Goal: Transaction & Acquisition: Purchase product/service

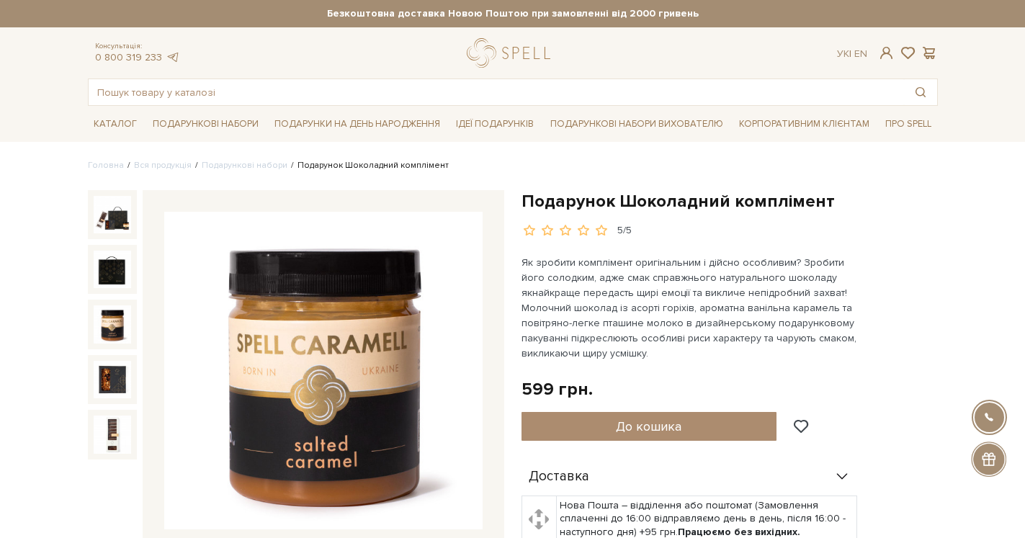
click at [113, 328] on img at bounding box center [112, 323] width 37 height 37
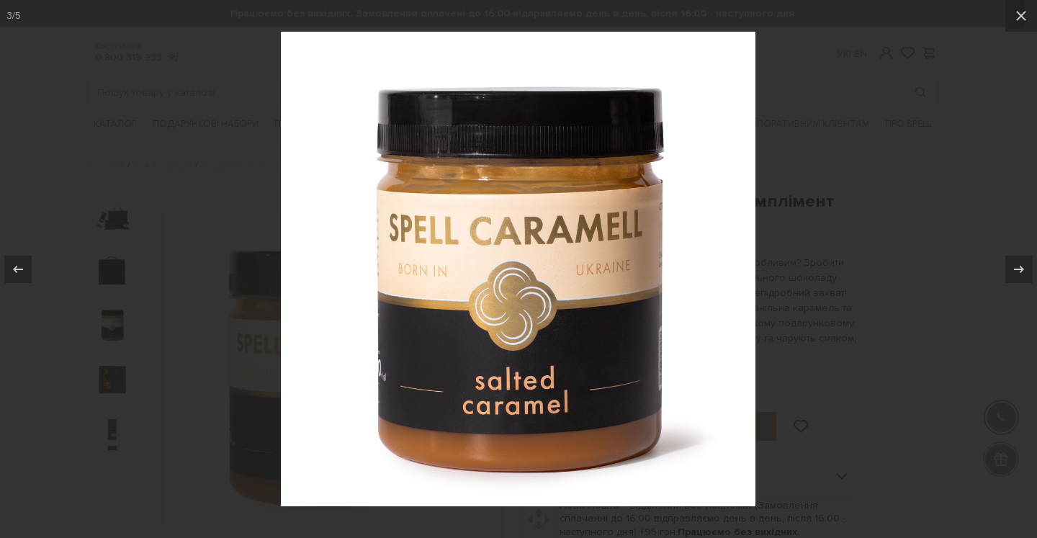
click at [107, 380] on div at bounding box center [518, 269] width 1037 height 538
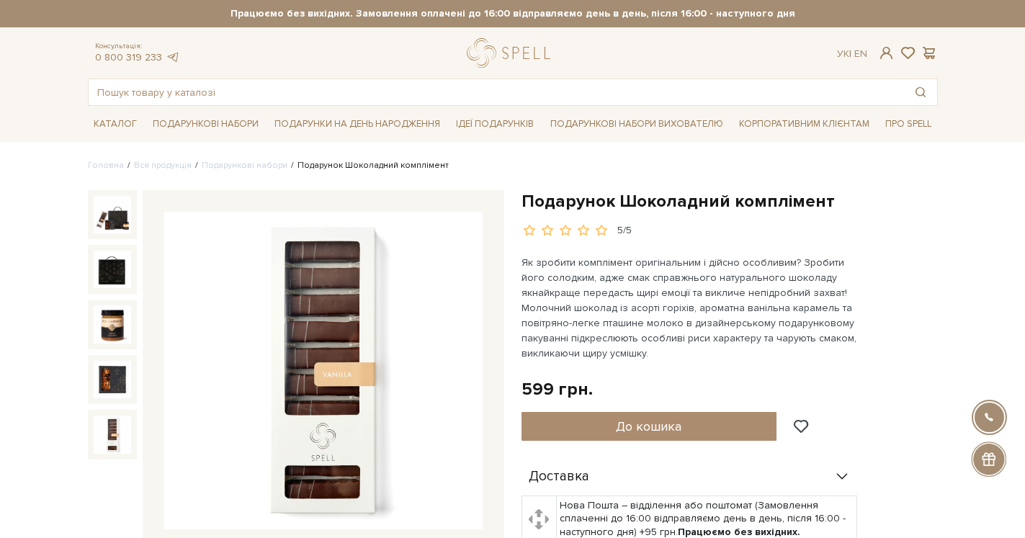
click at [107, 427] on img at bounding box center [112, 434] width 37 height 37
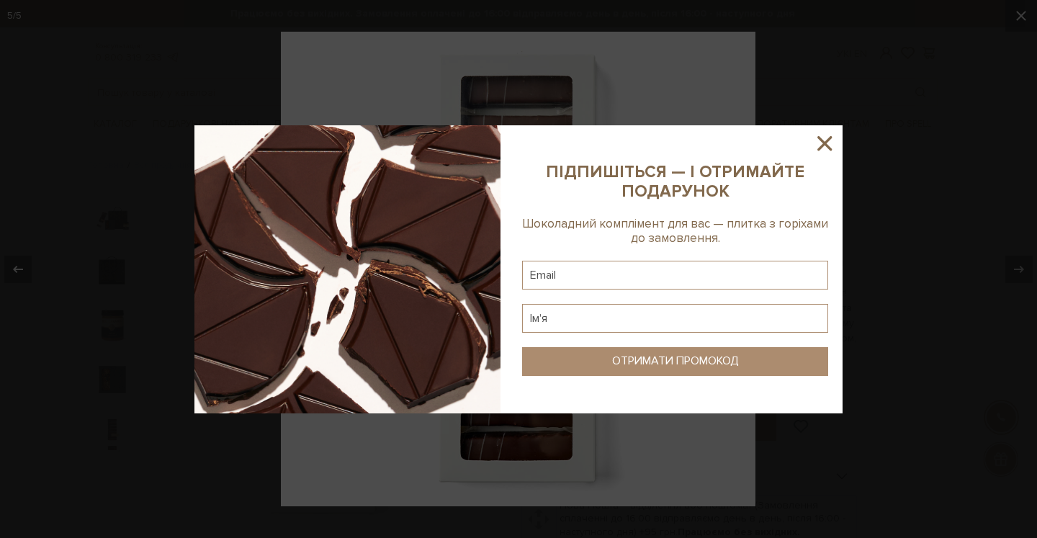
click at [829, 145] on icon at bounding box center [825, 143] width 24 height 24
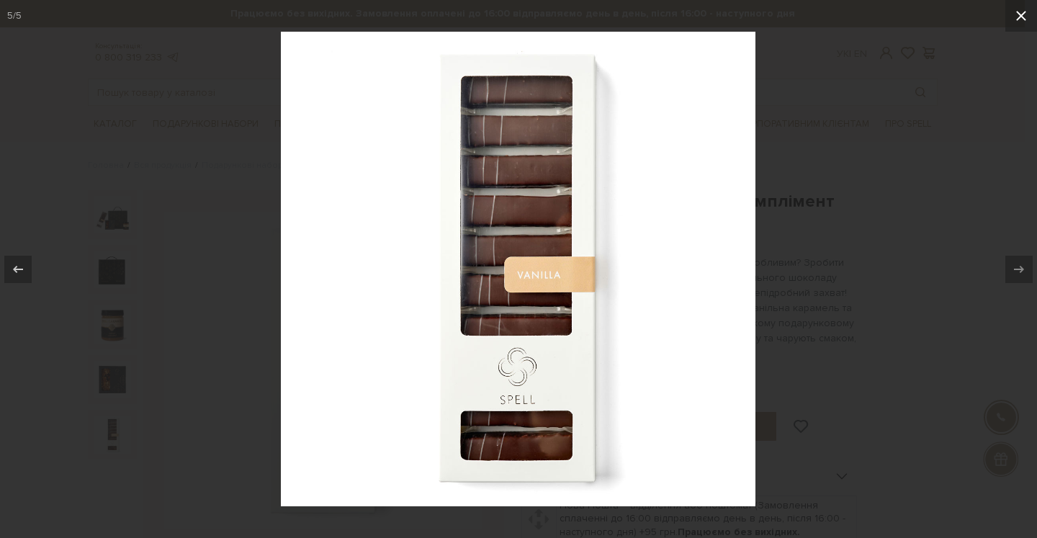
click at [1019, 15] on icon at bounding box center [1021, 15] width 17 height 17
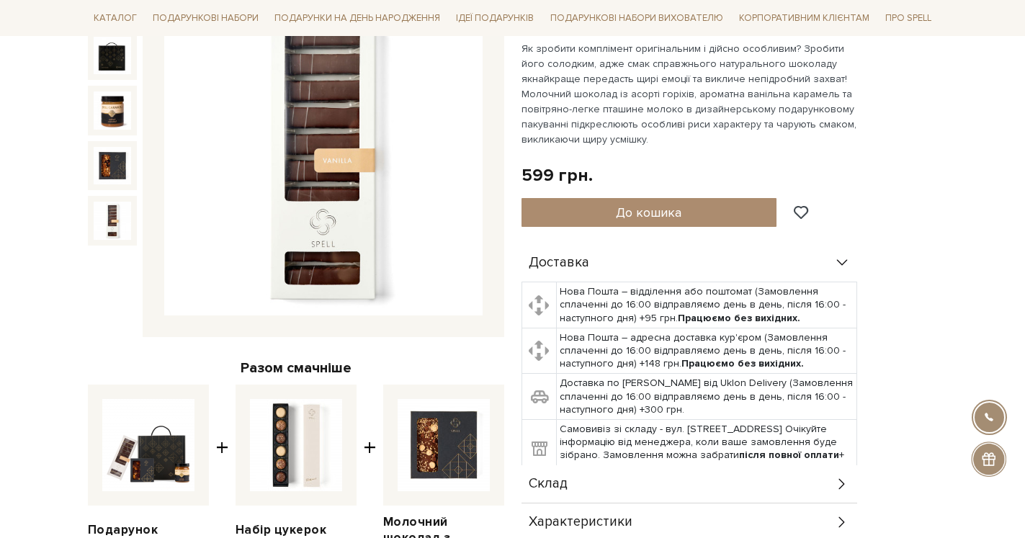
scroll to position [294, 0]
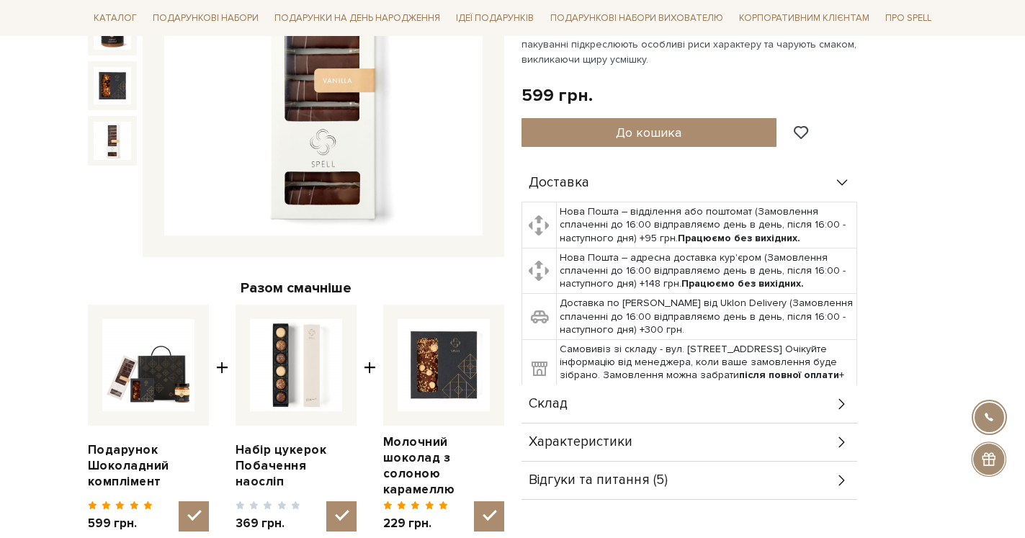
click at [425, 380] on img at bounding box center [444, 365] width 92 height 92
click at [474, 501] on input "checkbox" at bounding box center [489, 516] width 30 height 30
checkbox input "false"
click at [423, 456] on link "Молочний шоколад з солоною карамеллю" at bounding box center [443, 465] width 121 height 63
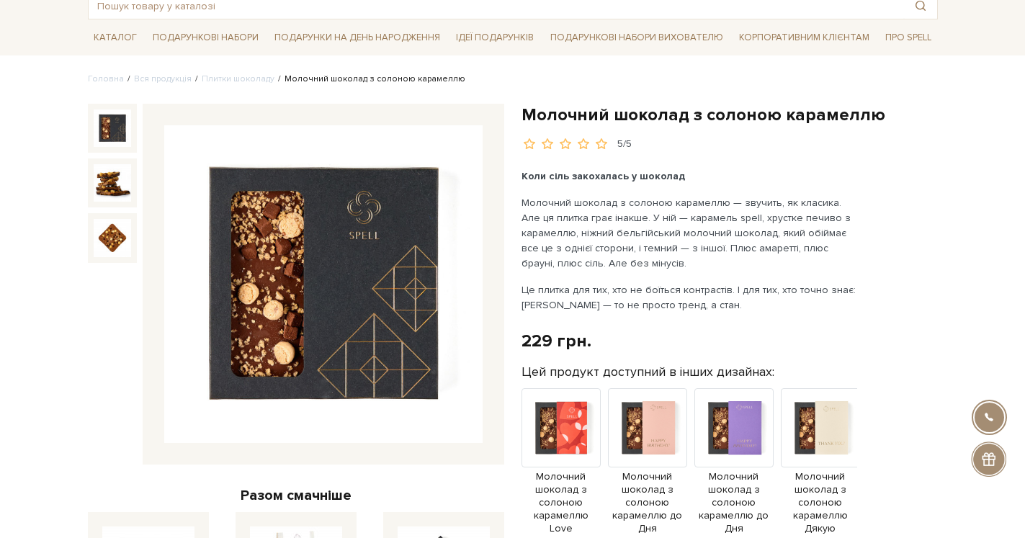
scroll to position [86, 0]
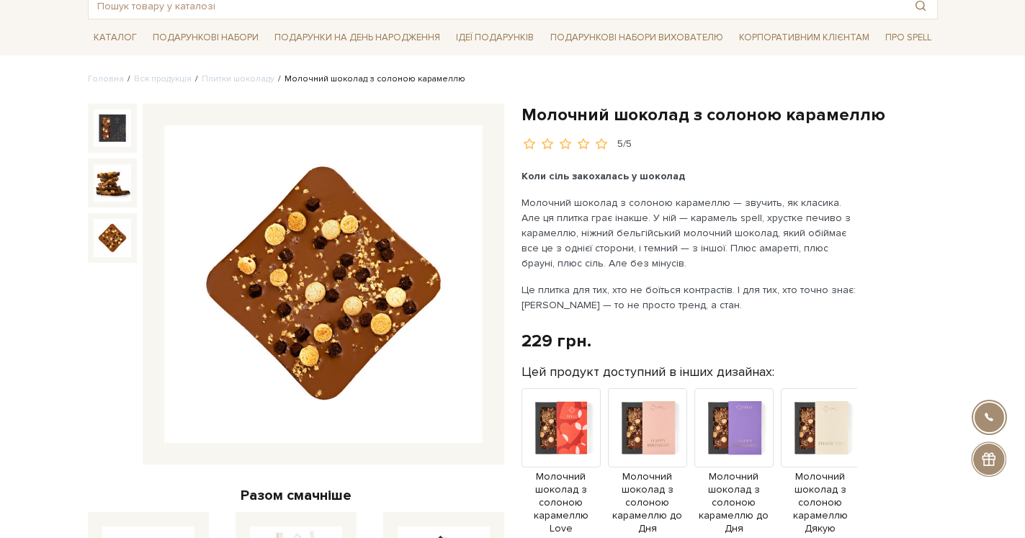
click at [109, 238] on img at bounding box center [112, 237] width 37 height 37
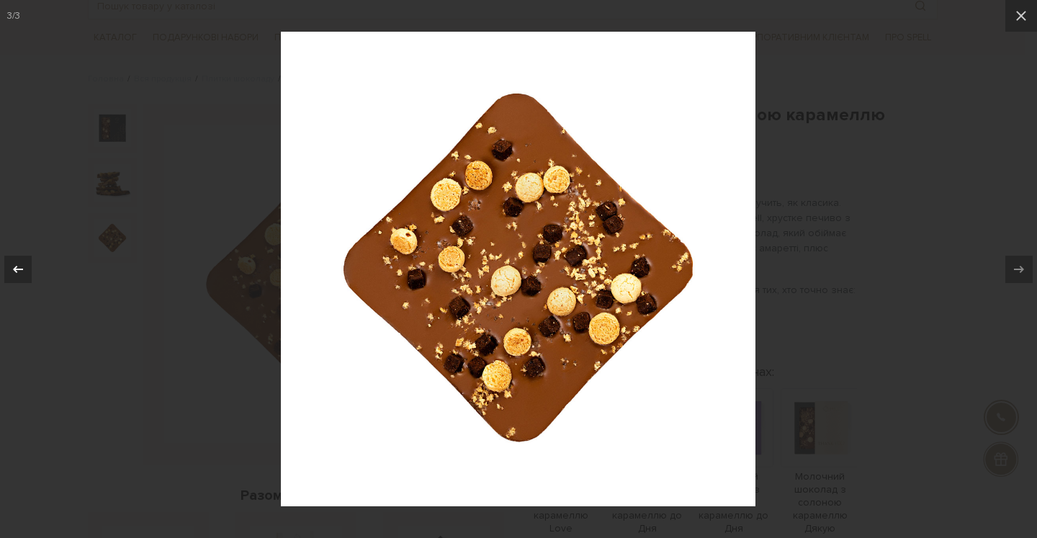
click at [23, 269] on icon at bounding box center [17, 269] width 17 height 17
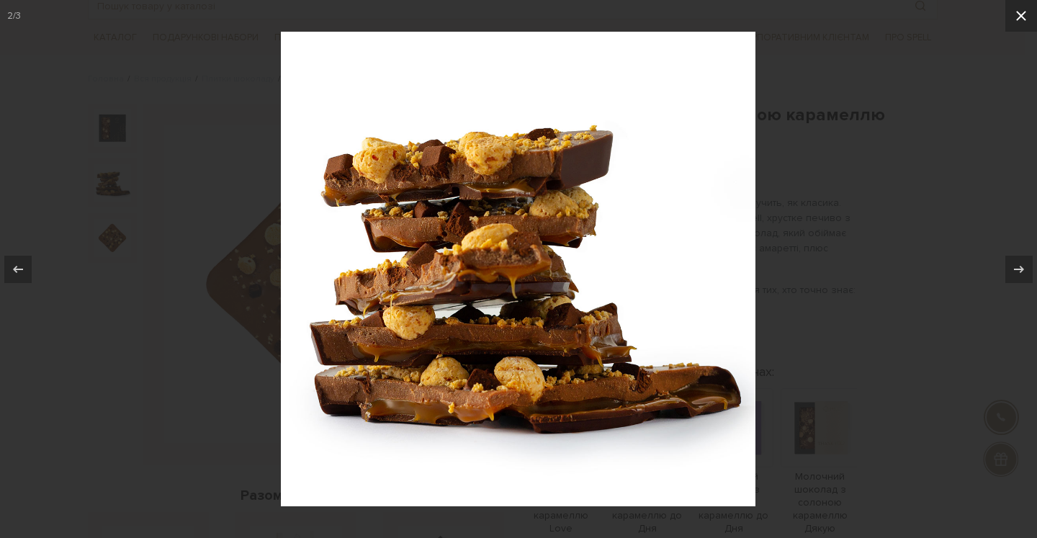
click at [1018, 18] on icon at bounding box center [1021, 15] width 17 height 17
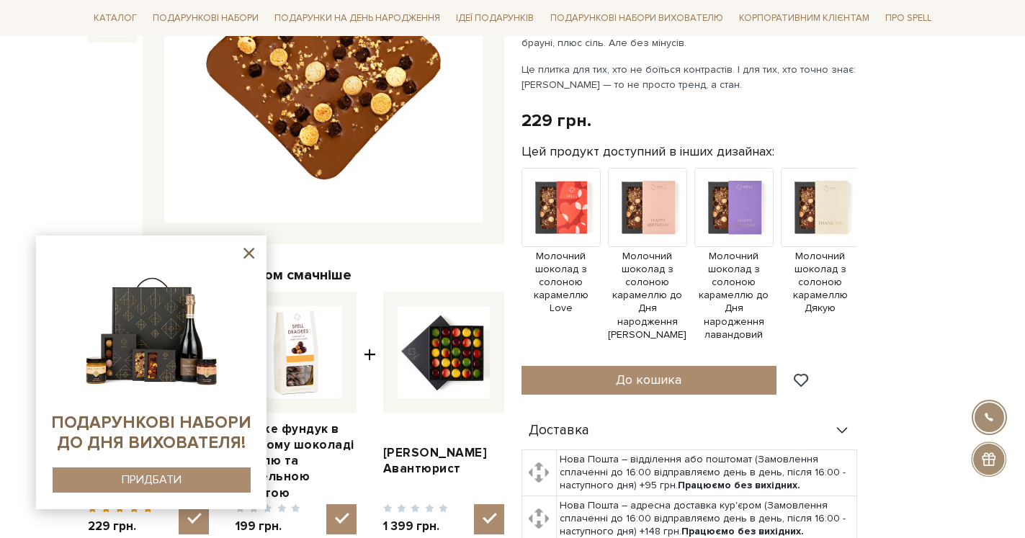
scroll to position [380, 0]
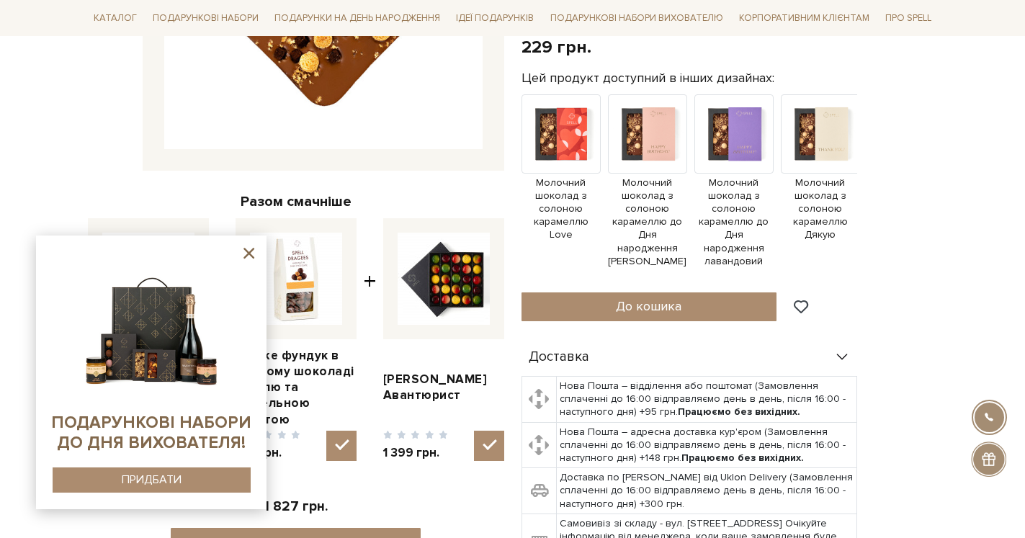
click at [249, 251] on icon at bounding box center [249, 253] width 18 height 18
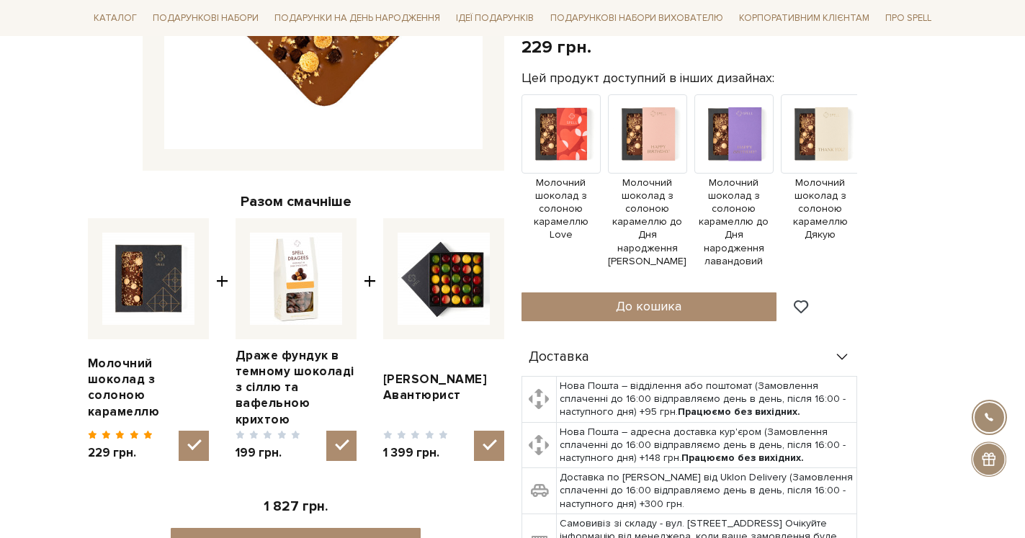
click at [298, 303] on img at bounding box center [296, 279] width 92 height 92
click at [326, 431] on input "checkbox" at bounding box center [341, 446] width 30 height 30
checkbox input "false"
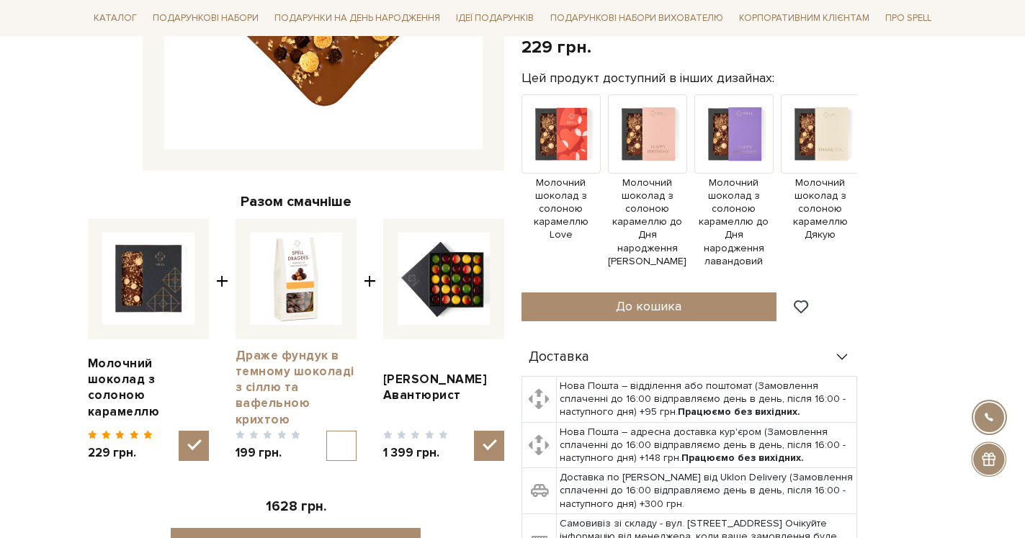
click at [259, 385] on link "Драже фундук в темному шоколаді з сіллю та вафельною крихтою" at bounding box center [296, 387] width 121 height 79
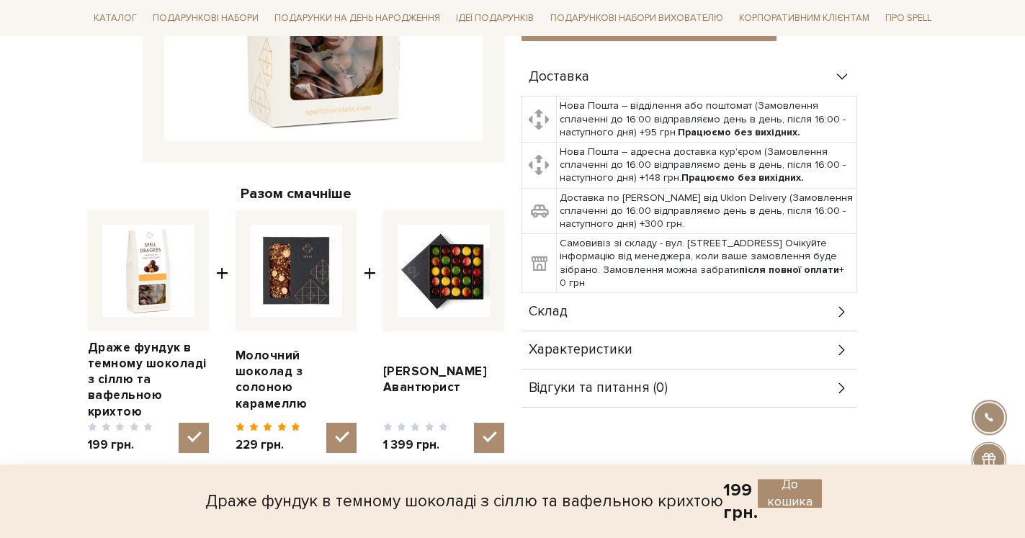
scroll to position [367, 0]
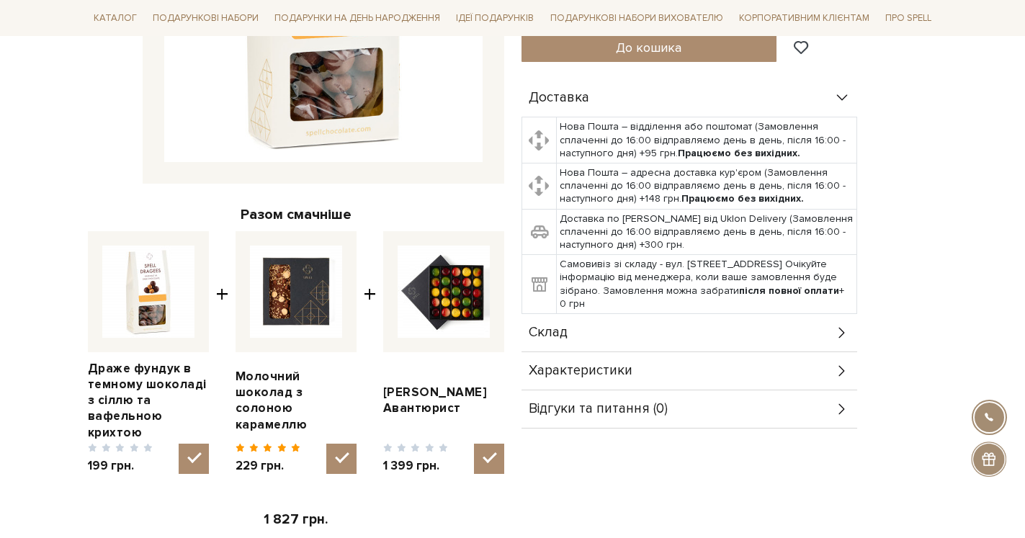
click at [747, 326] on div "Склад" at bounding box center [690, 332] width 336 height 37
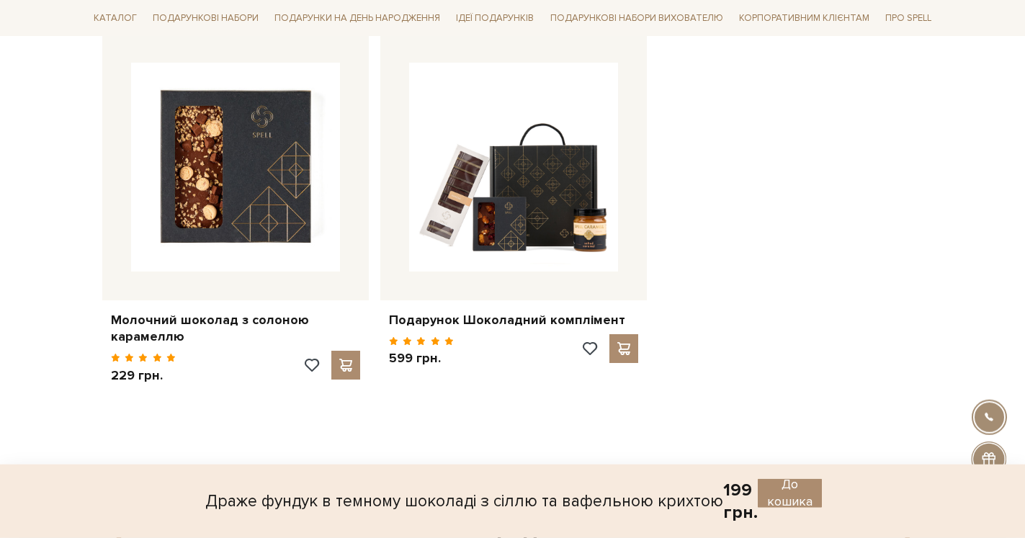
scroll to position [1176, 0]
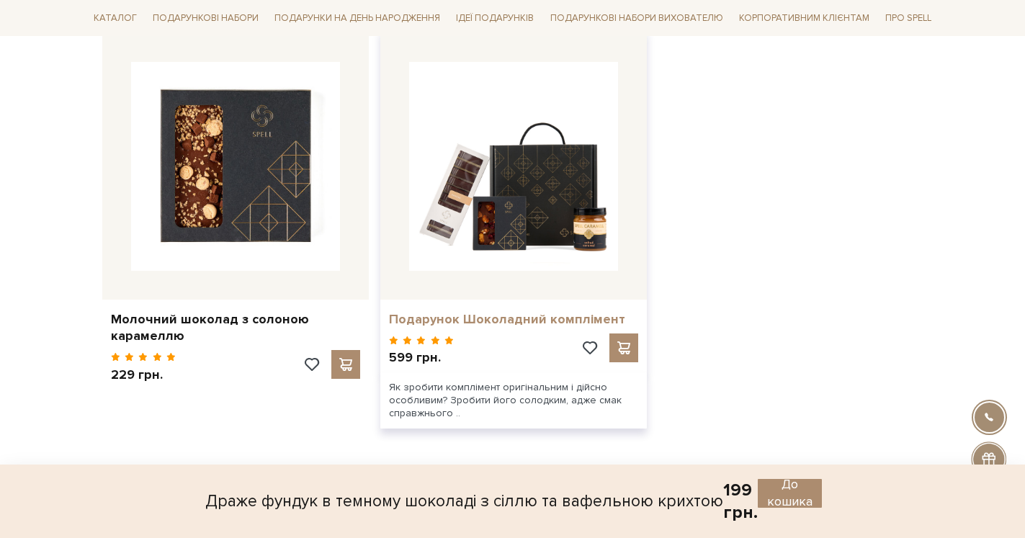
click at [523, 318] on link "Подарунок Шоколадний комплімент" at bounding box center [513, 319] width 249 height 17
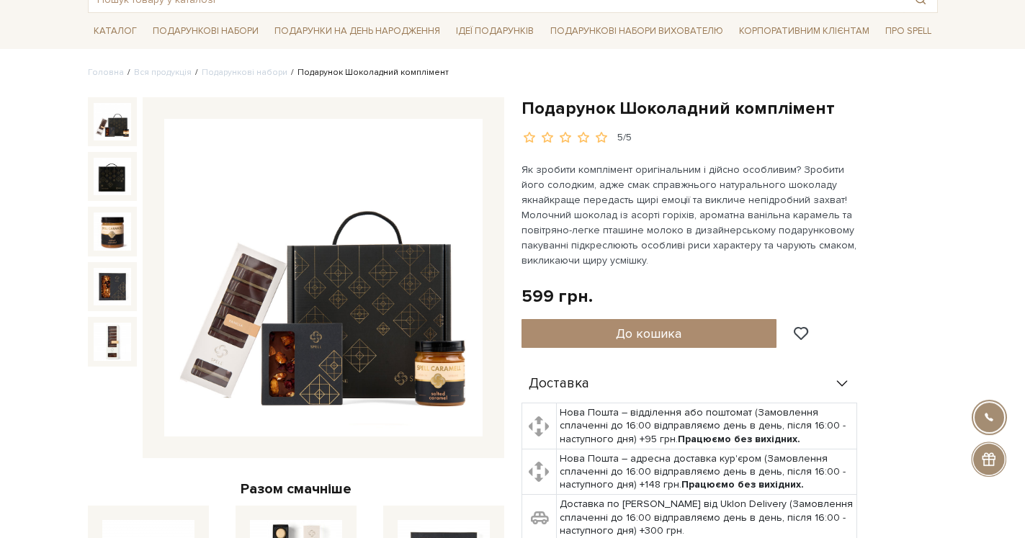
scroll to position [367, 0]
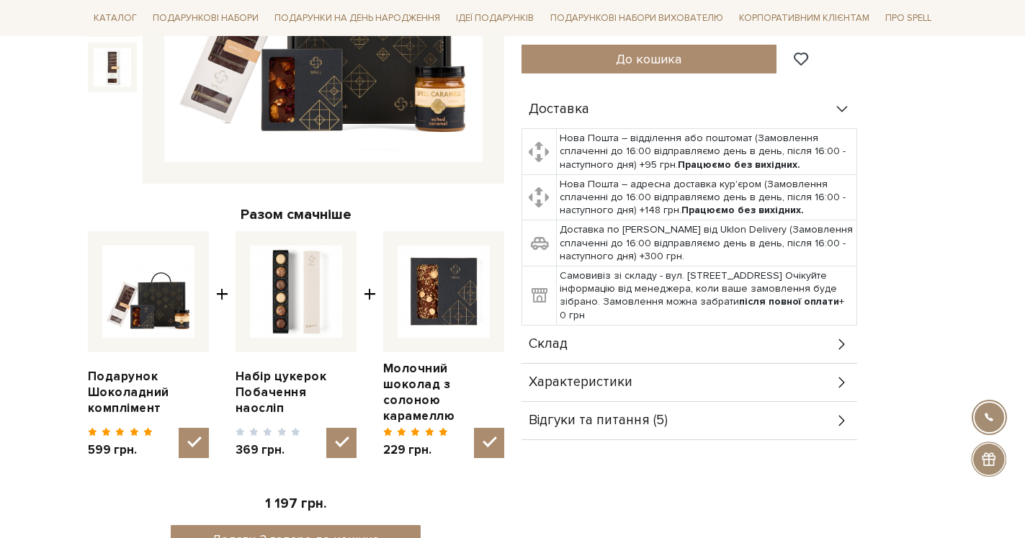
click at [635, 341] on div "Склад" at bounding box center [690, 344] width 336 height 37
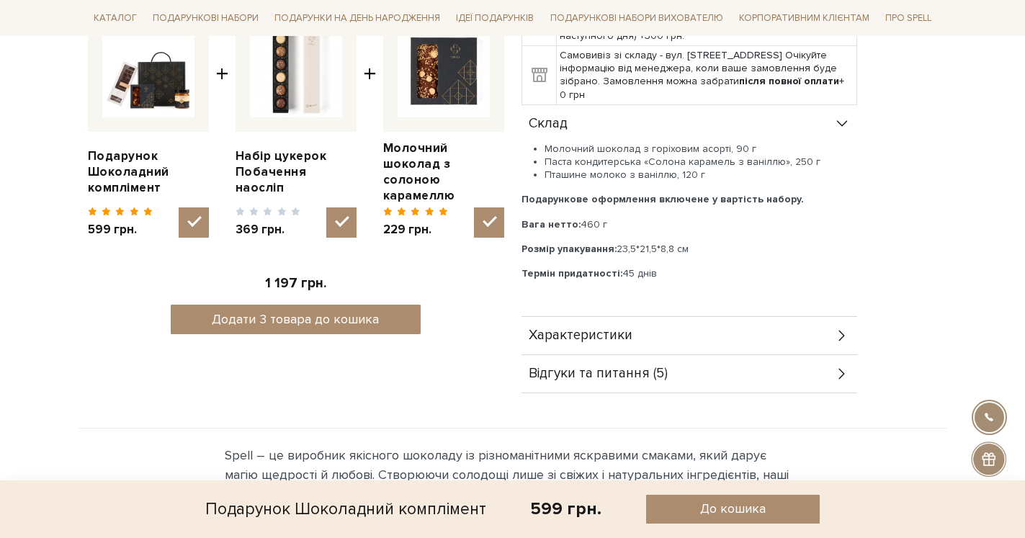
scroll to position [661, 0]
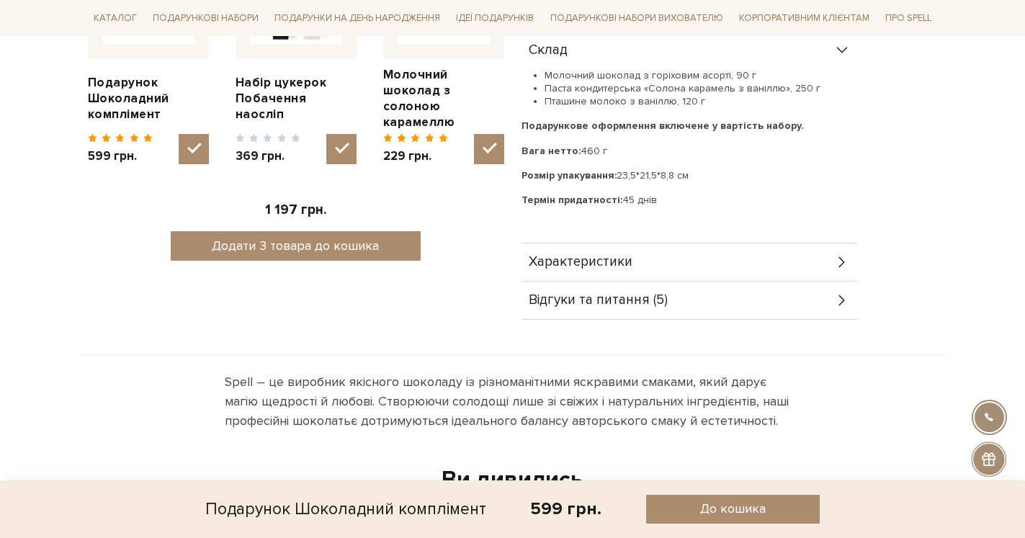
click at [684, 263] on div "Характеристики" at bounding box center [690, 262] width 336 height 37
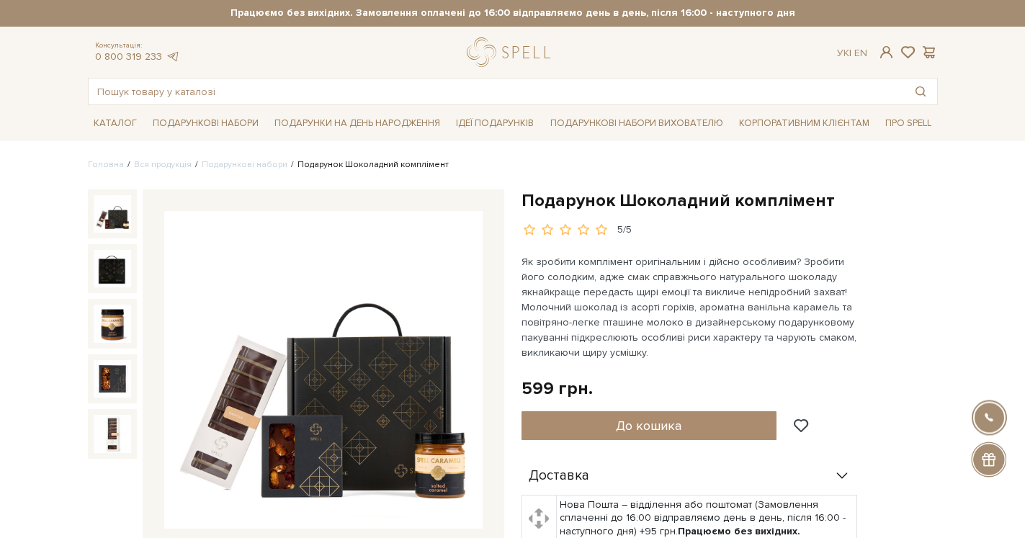
scroll to position [0, 0]
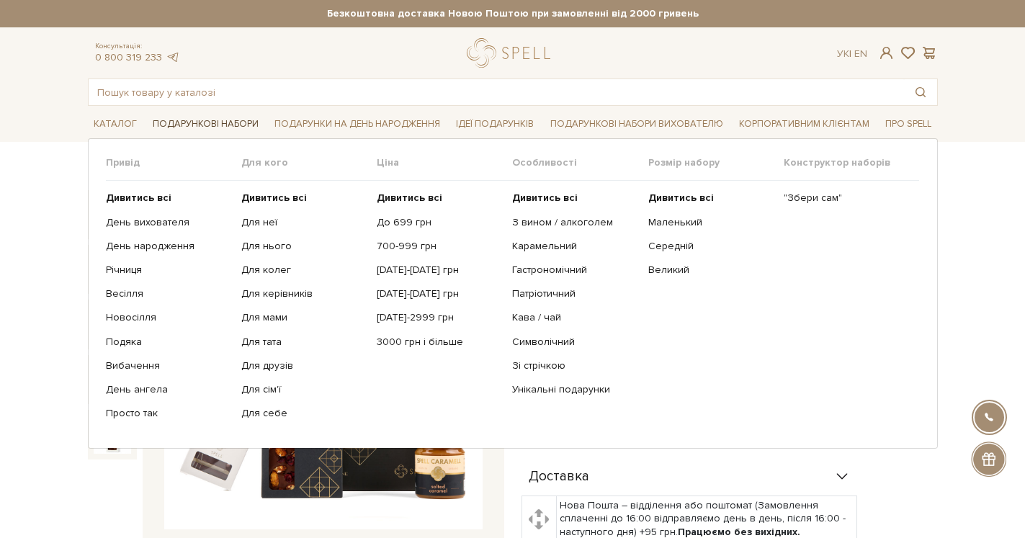
click at [230, 123] on link "Подарункові набори" at bounding box center [205, 124] width 117 height 22
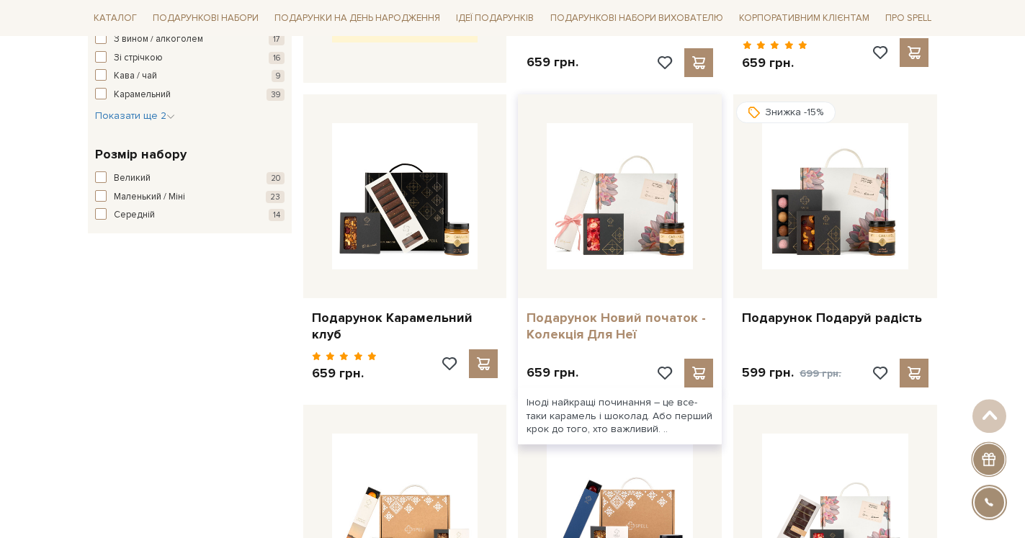
scroll to position [808, 0]
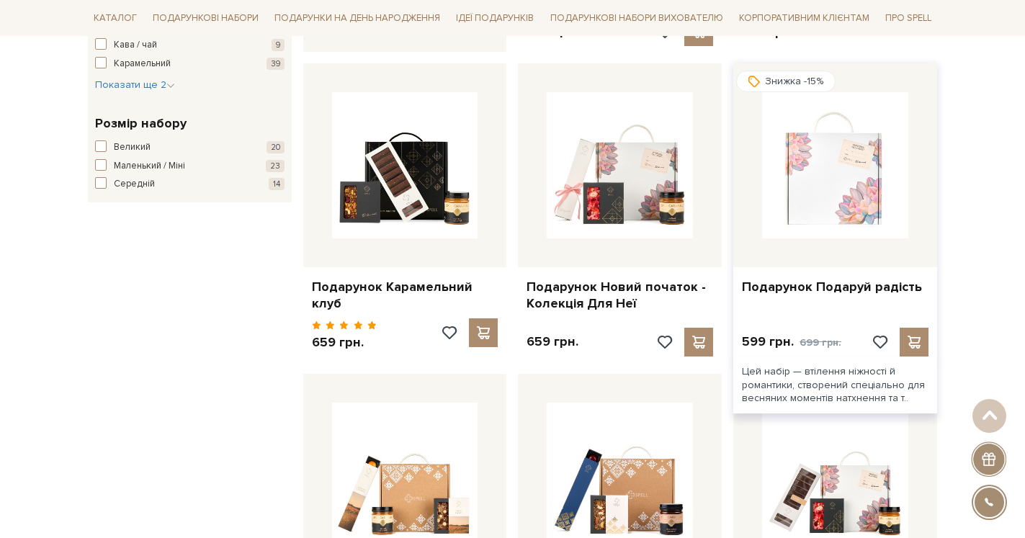
click at [853, 195] on img at bounding box center [835, 165] width 146 height 146
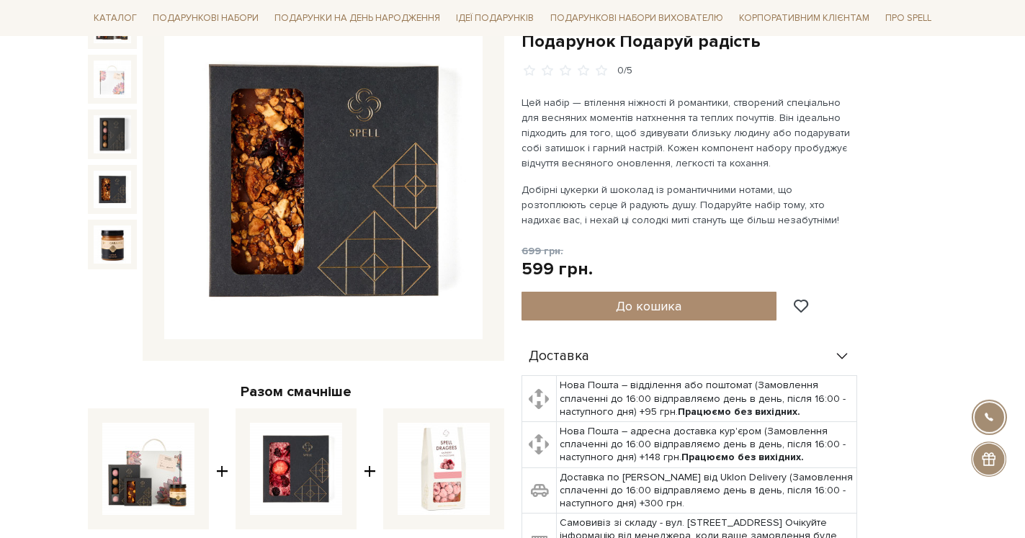
scroll to position [307, 0]
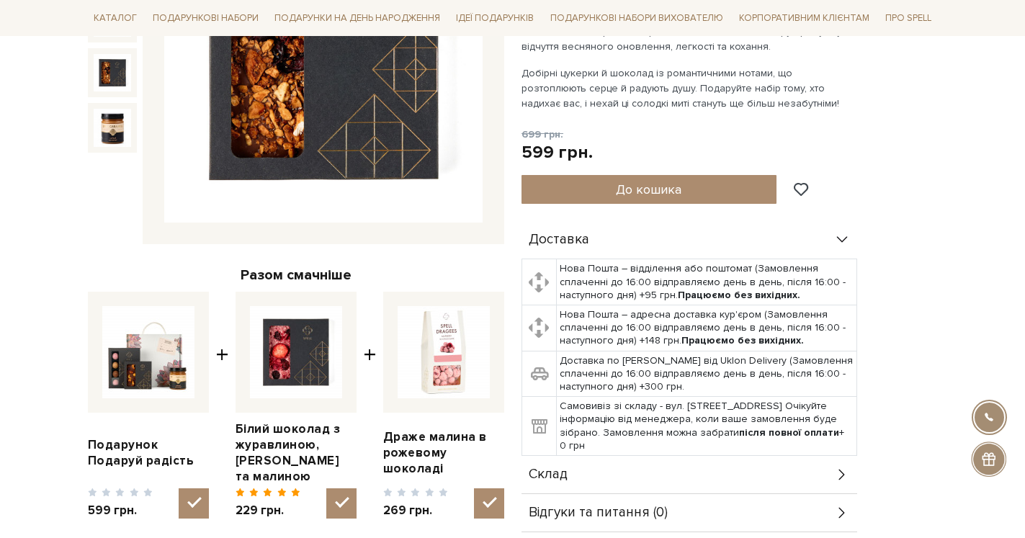
click at [643, 472] on div "Склад" at bounding box center [690, 474] width 336 height 37
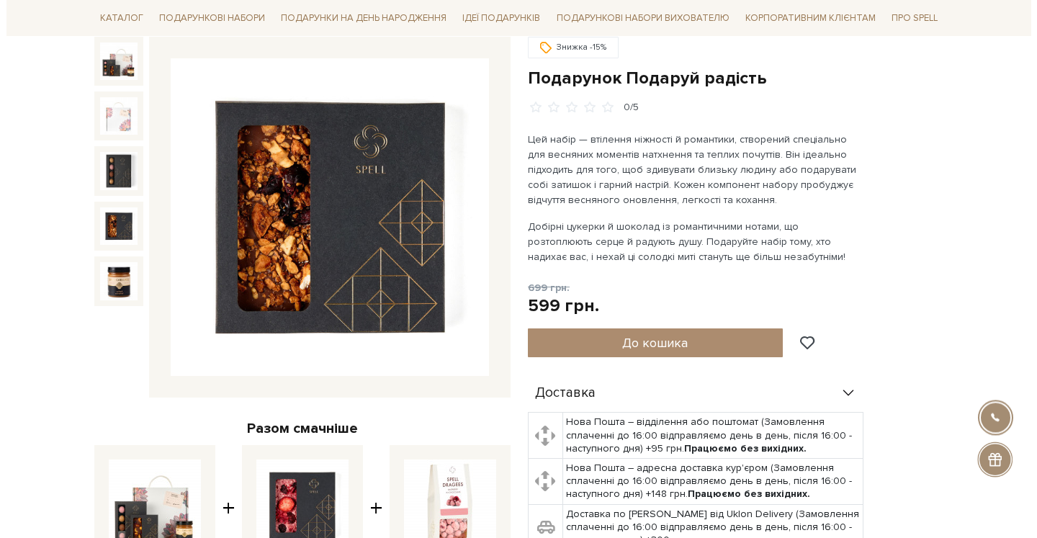
scroll to position [13, 0]
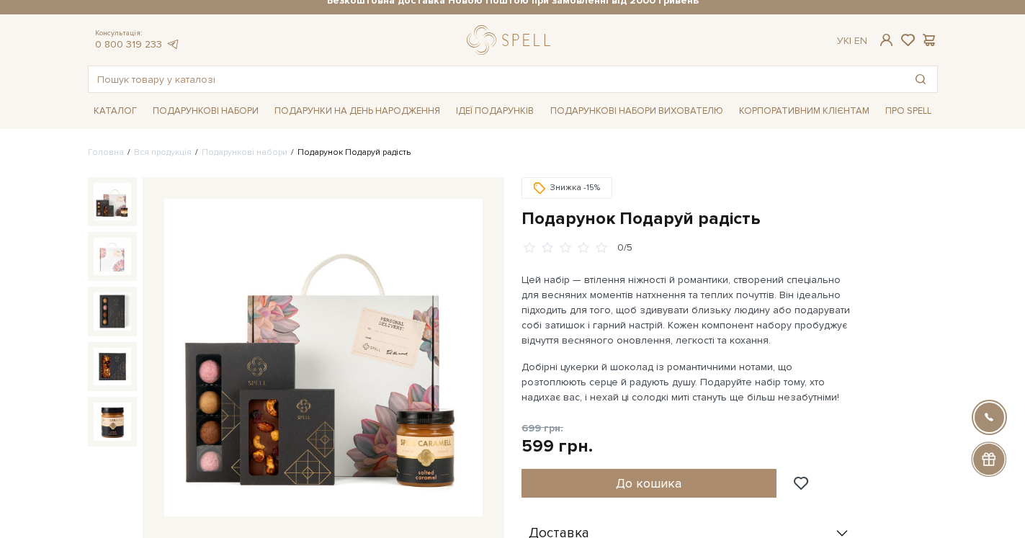
click at [316, 402] on img at bounding box center [323, 358] width 318 height 318
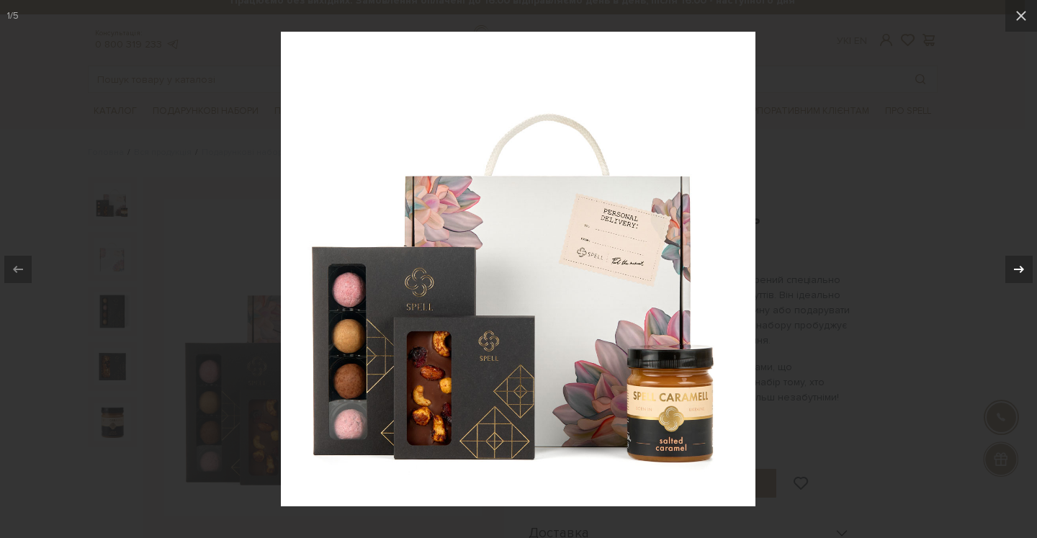
click at [1023, 269] on icon at bounding box center [1019, 268] width 10 height 7
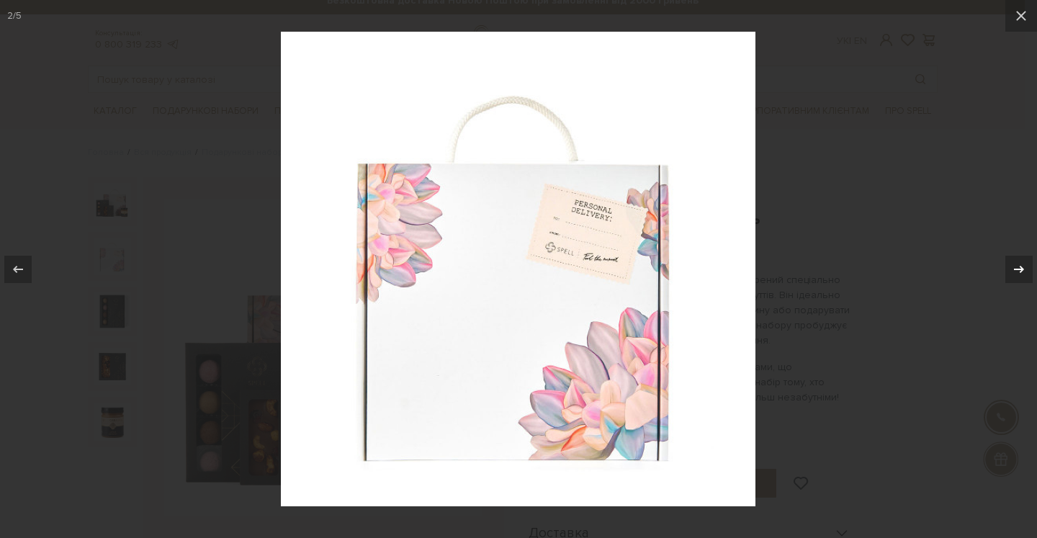
click at [1022, 272] on icon at bounding box center [1019, 268] width 10 height 7
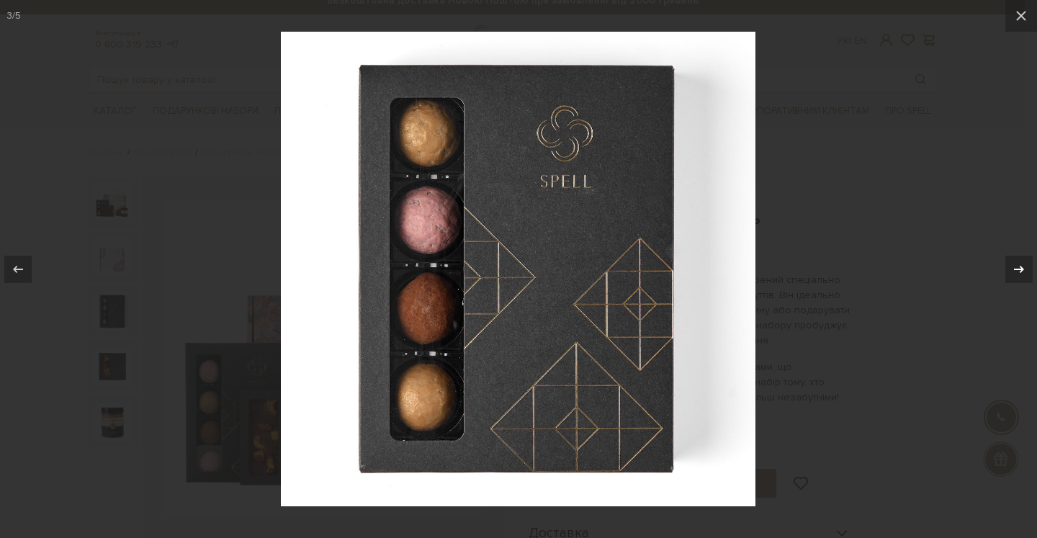
click at [1022, 272] on icon at bounding box center [1019, 268] width 10 height 7
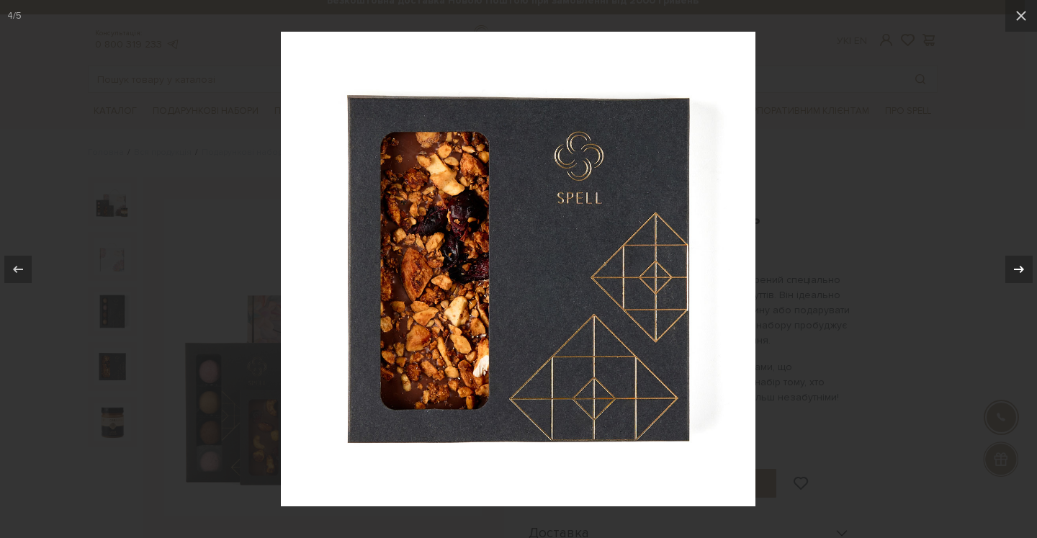
click at [1022, 272] on icon at bounding box center [1019, 268] width 10 height 7
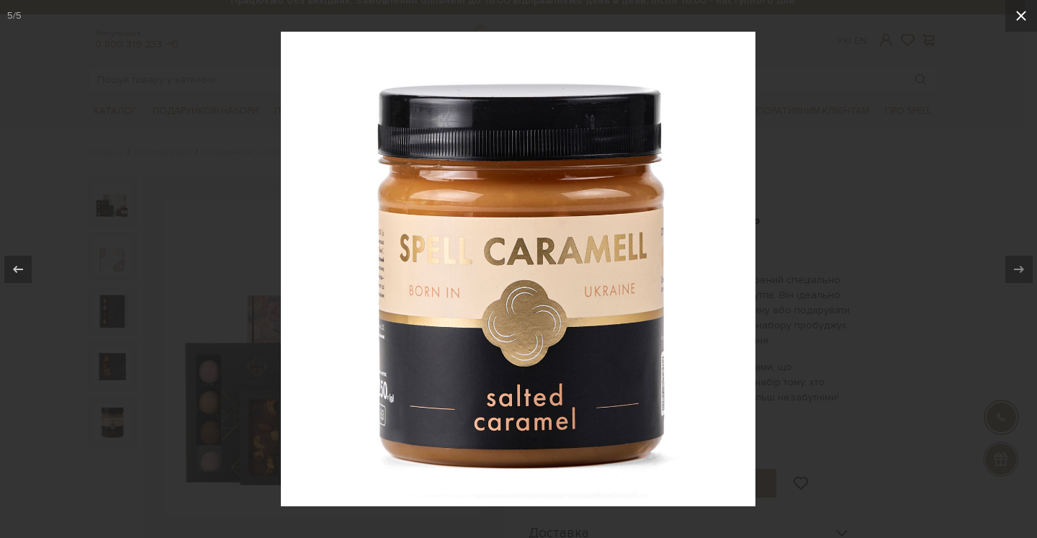
click at [1022, 14] on icon at bounding box center [1021, 15] width 17 height 17
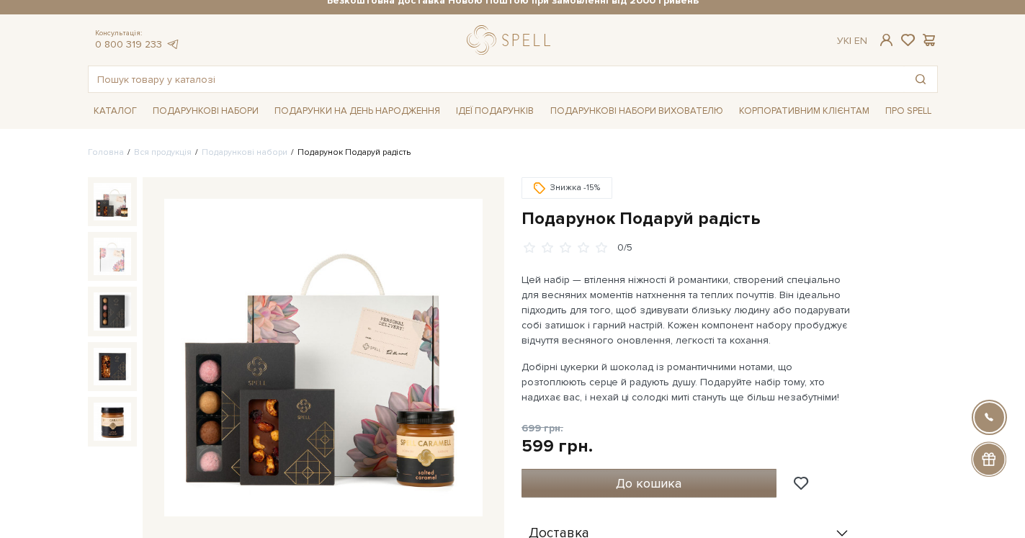
click at [636, 482] on span "До кошика" at bounding box center [649, 483] width 66 height 16
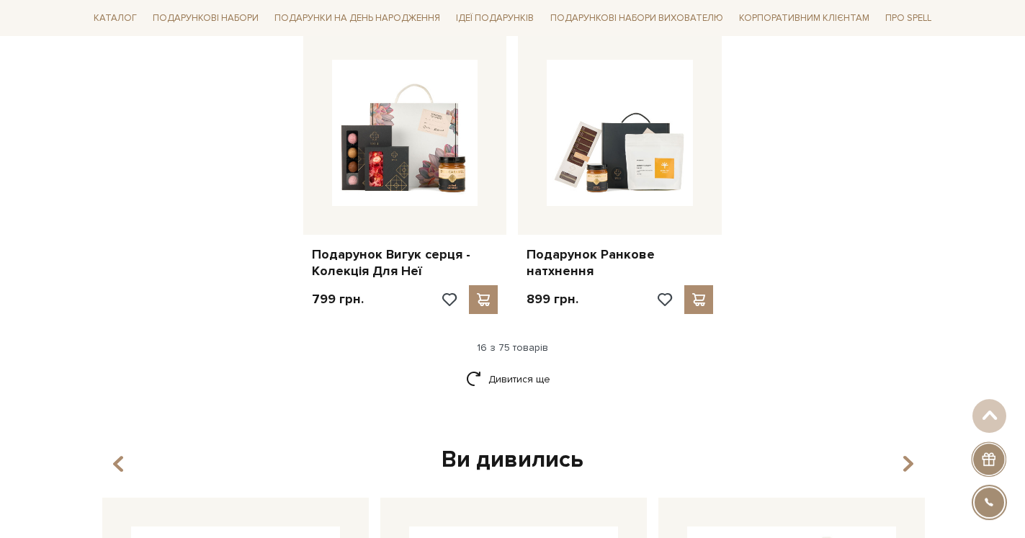
scroll to position [1837, 0]
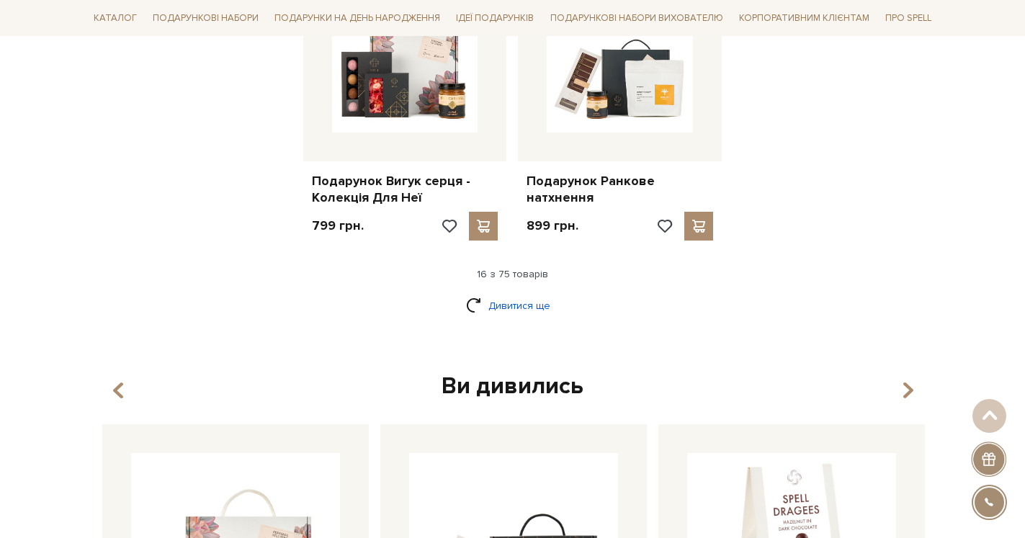
click at [522, 295] on link "Дивитися ще" at bounding box center [513, 305] width 94 height 25
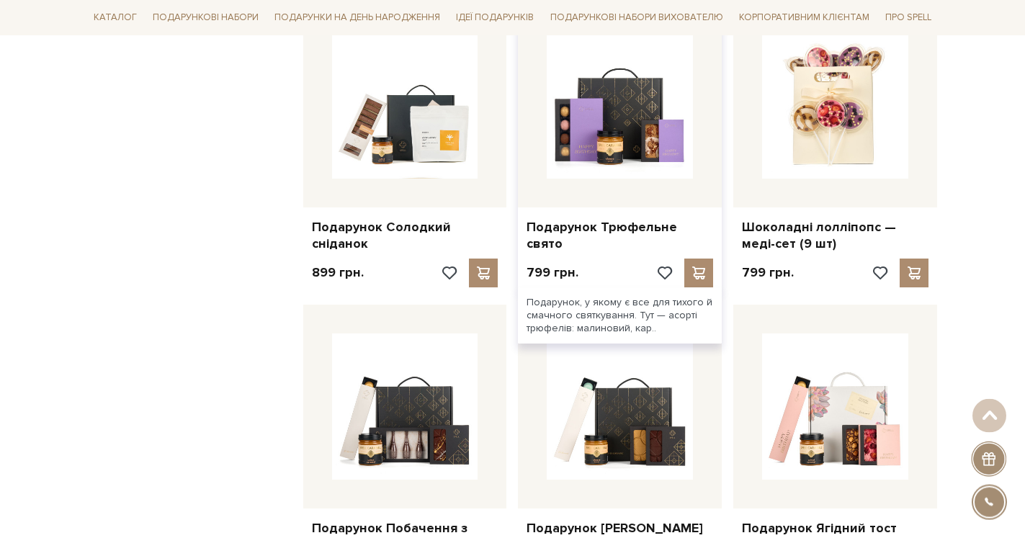
scroll to position [2499, 0]
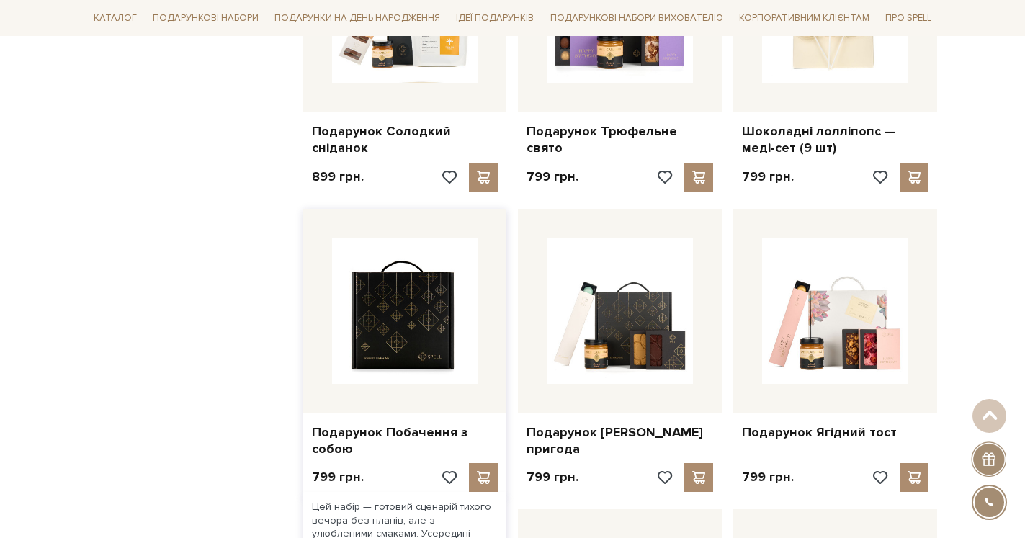
click at [406, 326] on img at bounding box center [405, 311] width 146 height 146
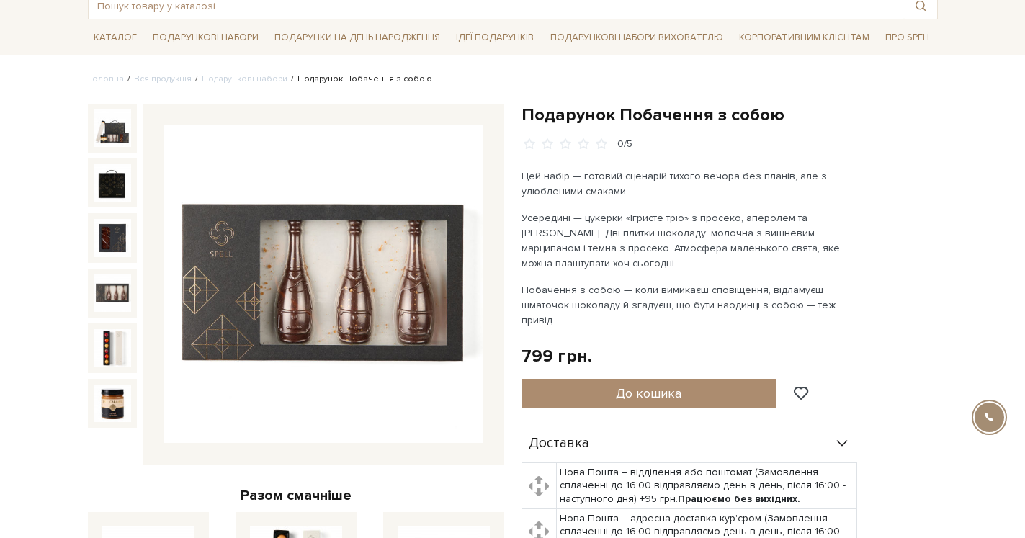
scroll to position [86, 0]
click at [106, 282] on img at bounding box center [112, 292] width 37 height 37
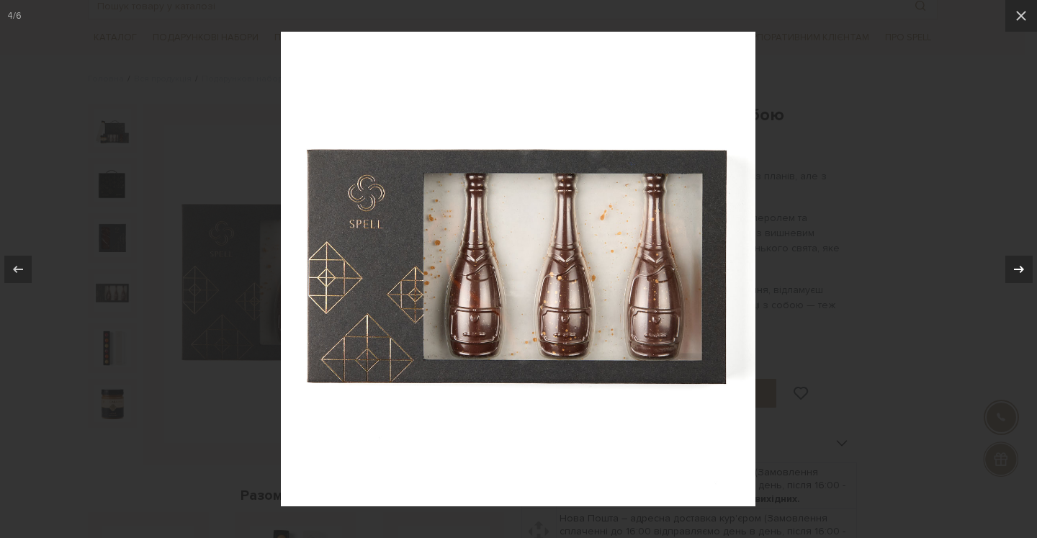
click at [1013, 267] on icon at bounding box center [1019, 269] width 17 height 17
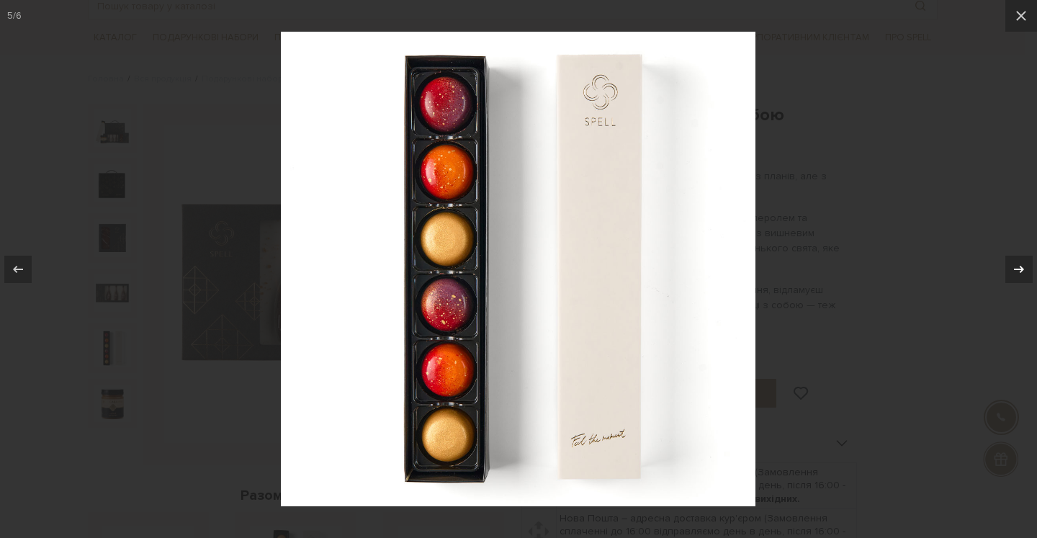
click at [1022, 268] on icon at bounding box center [1019, 268] width 10 height 7
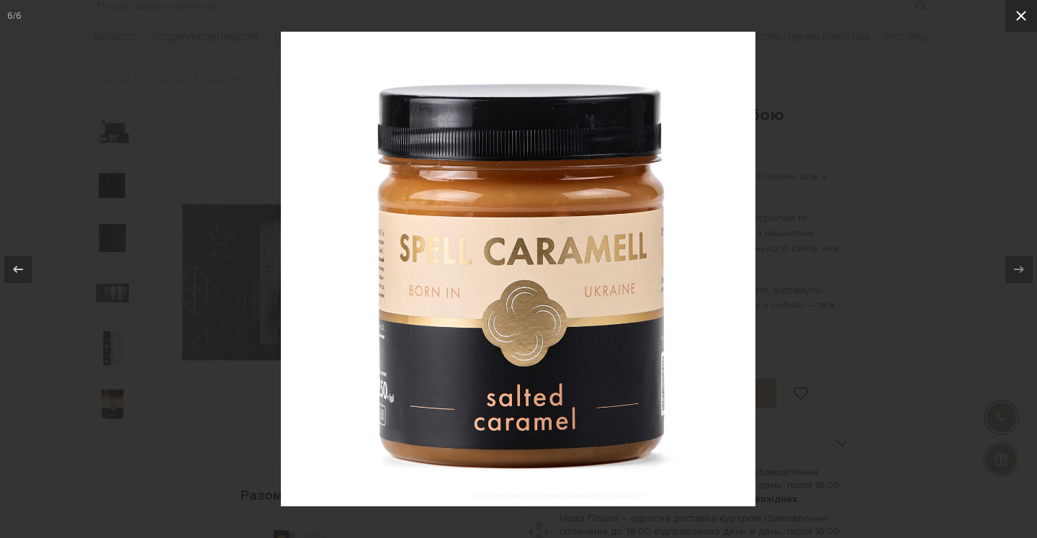
click at [1017, 18] on icon at bounding box center [1021, 15] width 17 height 17
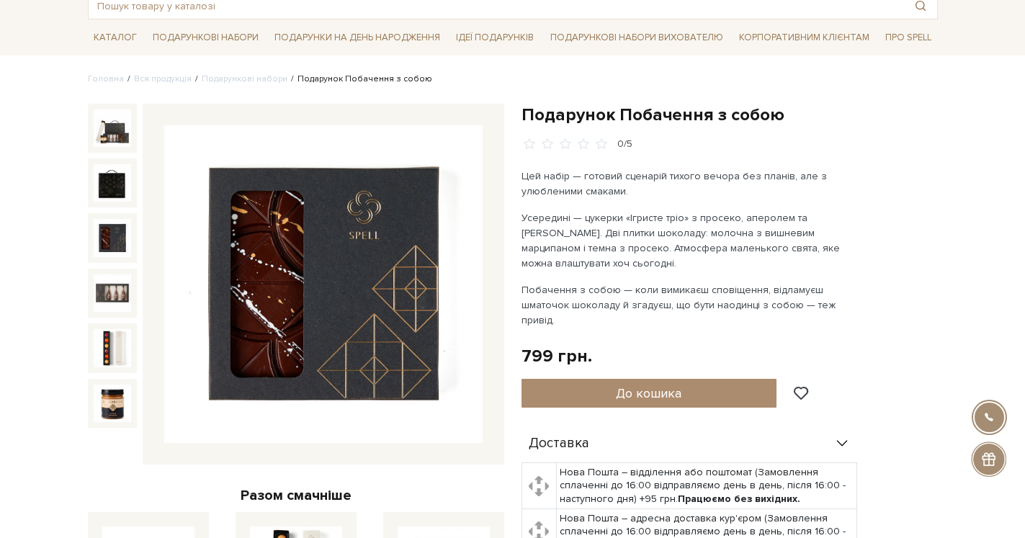
click at [117, 240] on img at bounding box center [112, 237] width 37 height 37
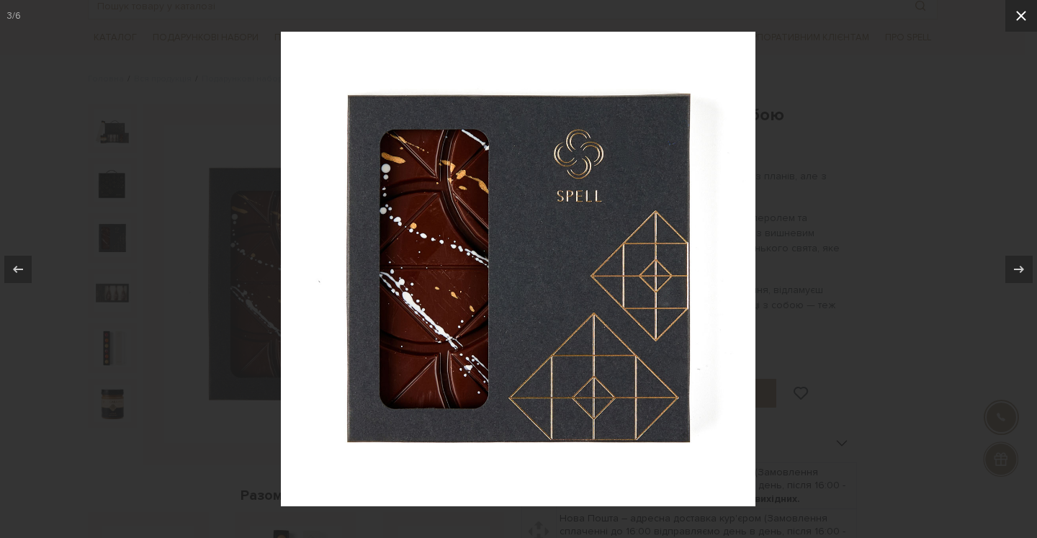
click at [1020, 12] on icon at bounding box center [1021, 15] width 17 height 17
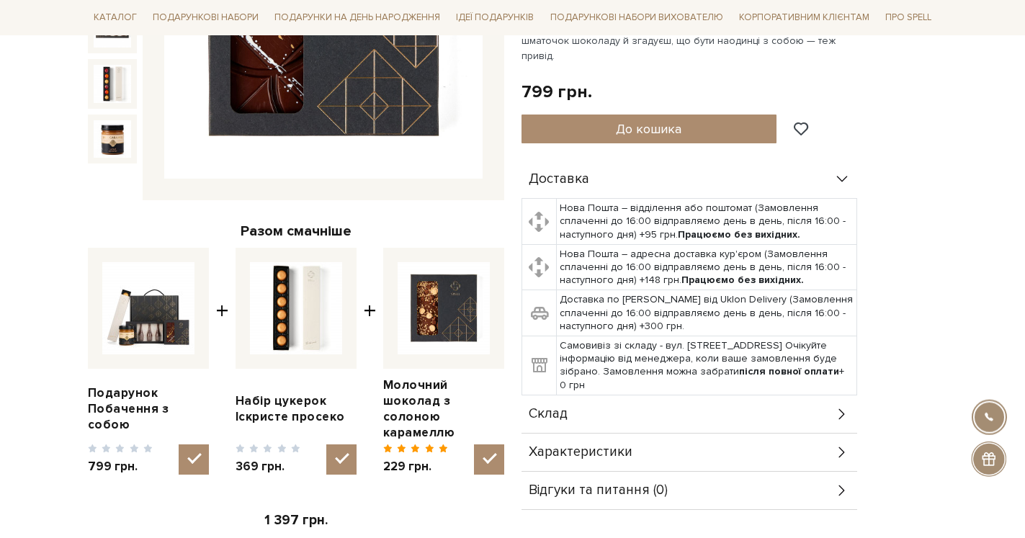
scroll to position [380, 0]
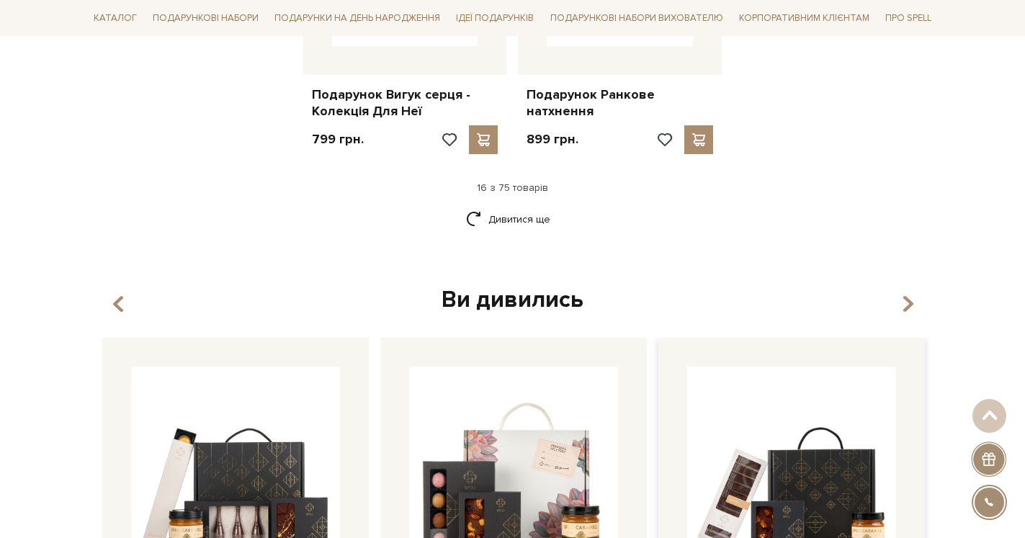
scroll to position [1703, 0]
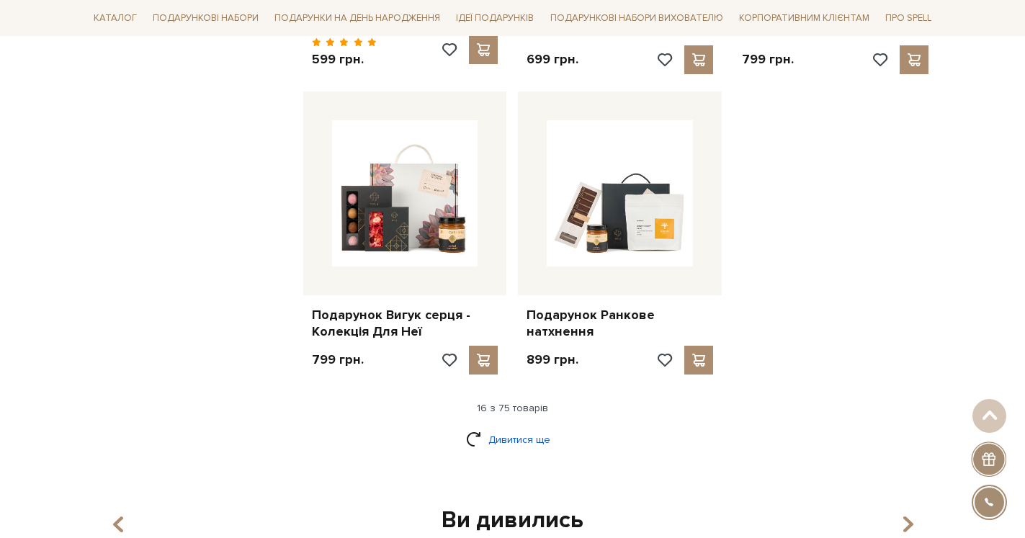
click at [524, 429] on link "Дивитися ще" at bounding box center [513, 439] width 94 height 25
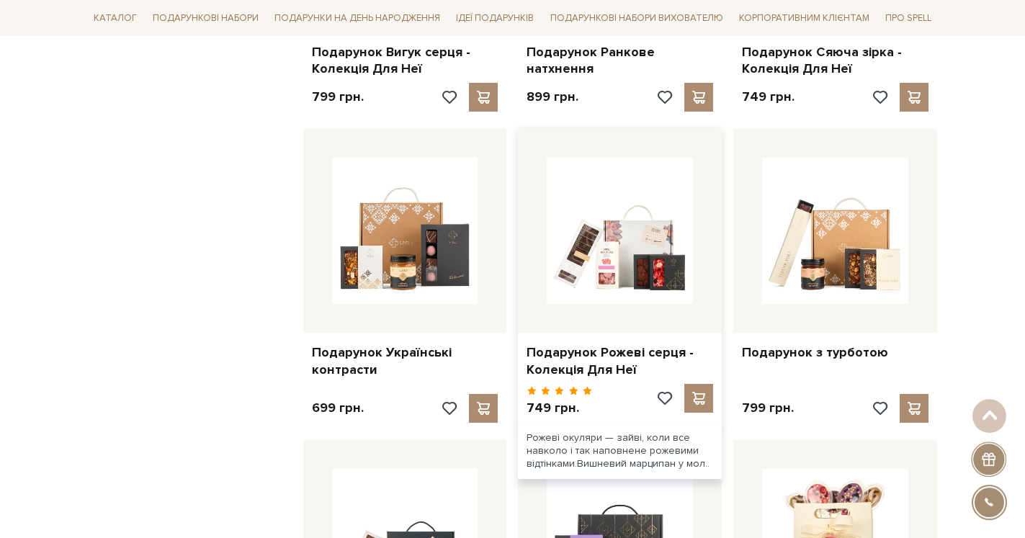
scroll to position [1997, 0]
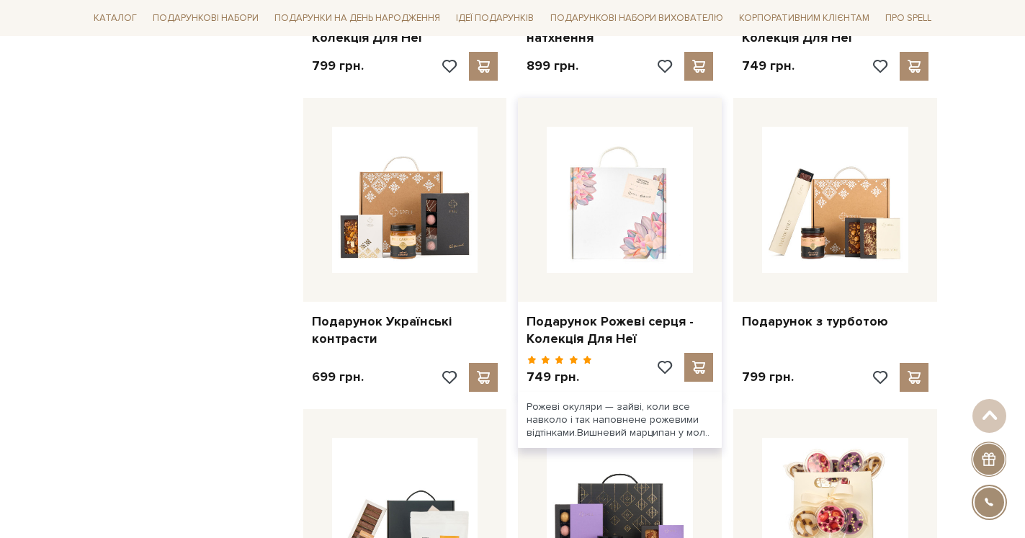
click at [614, 232] on img at bounding box center [620, 200] width 146 height 146
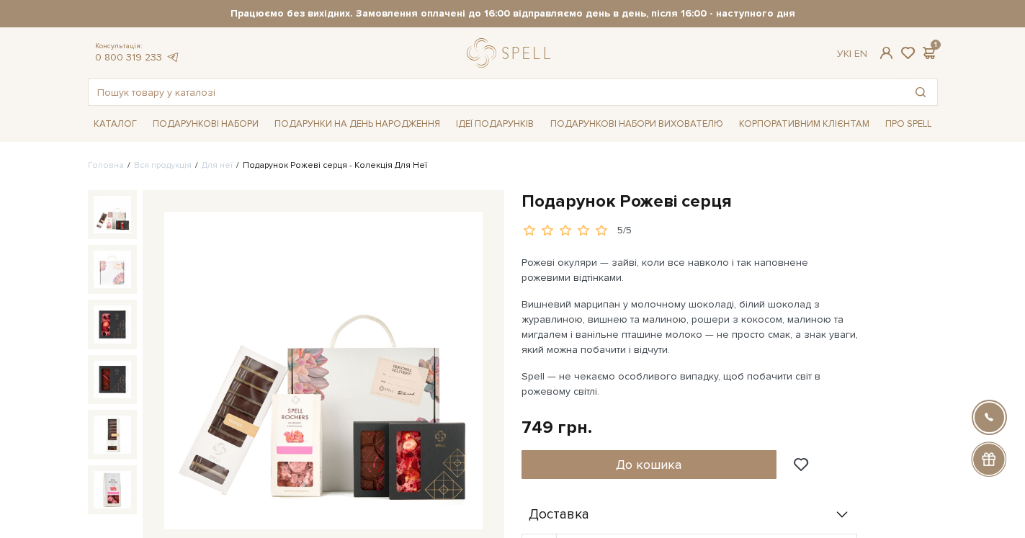
click at [379, 437] on img at bounding box center [323, 371] width 318 height 318
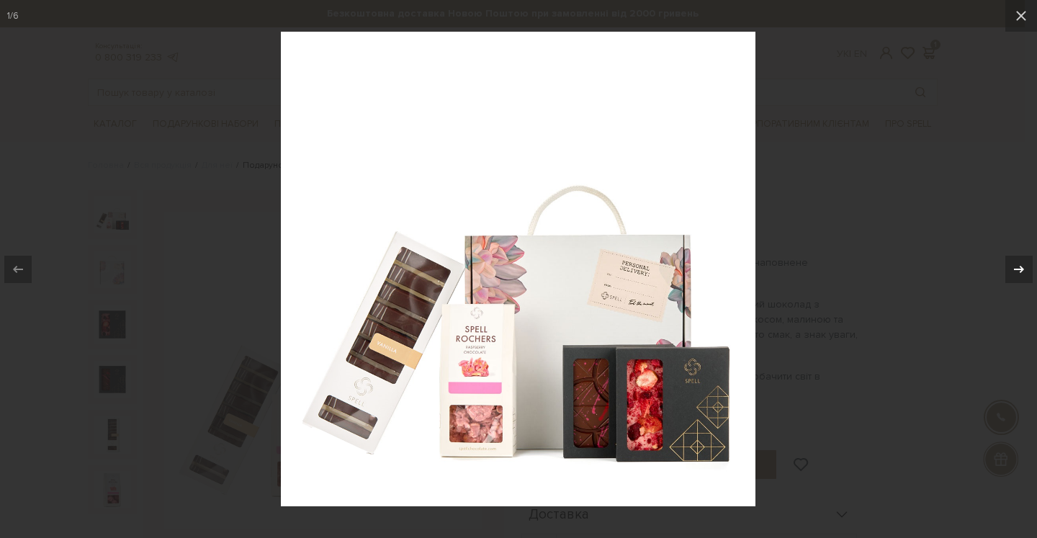
click at [1017, 268] on icon at bounding box center [1019, 269] width 17 height 17
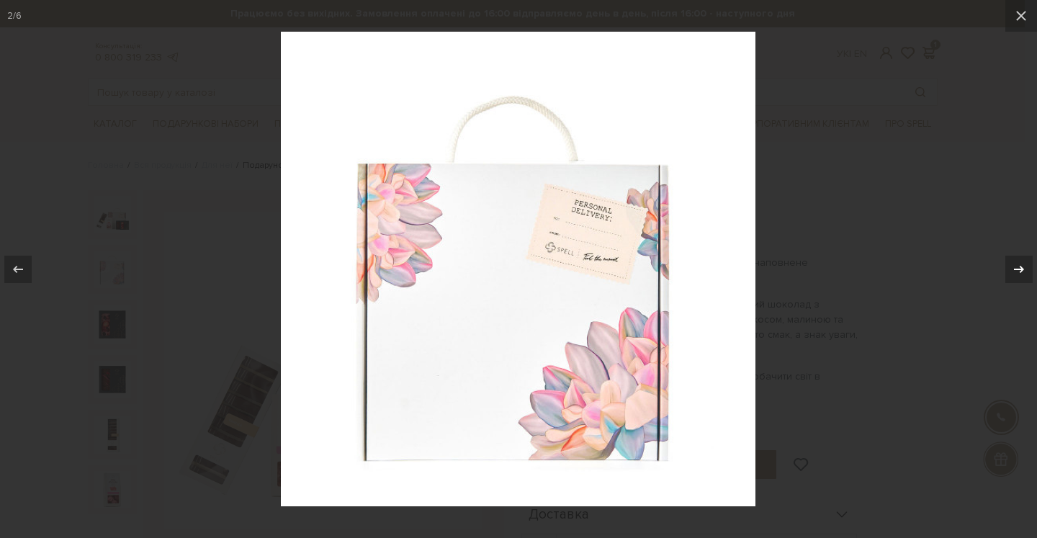
click at [1017, 268] on icon at bounding box center [1019, 269] width 17 height 17
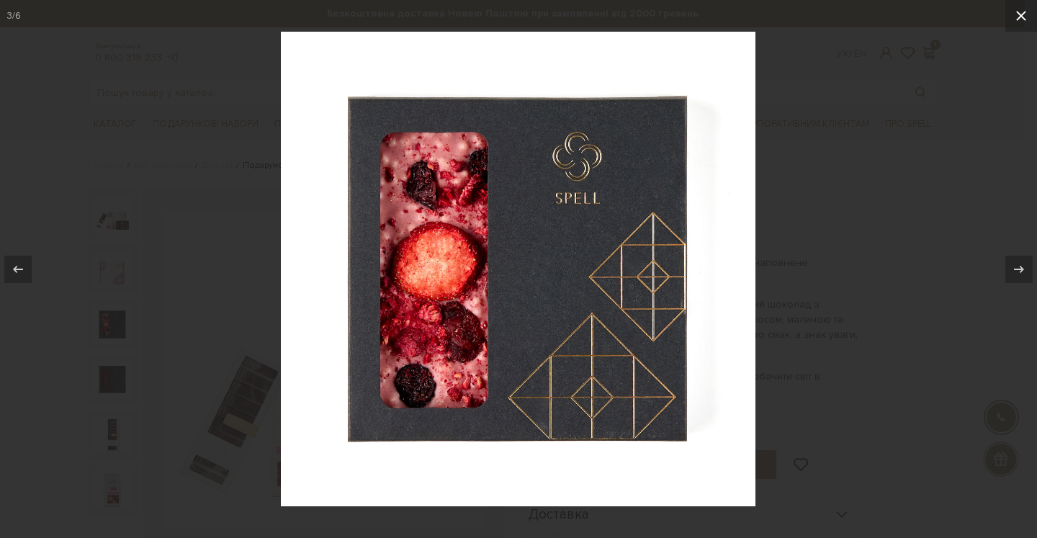
click at [1018, 17] on icon at bounding box center [1021, 15] width 17 height 17
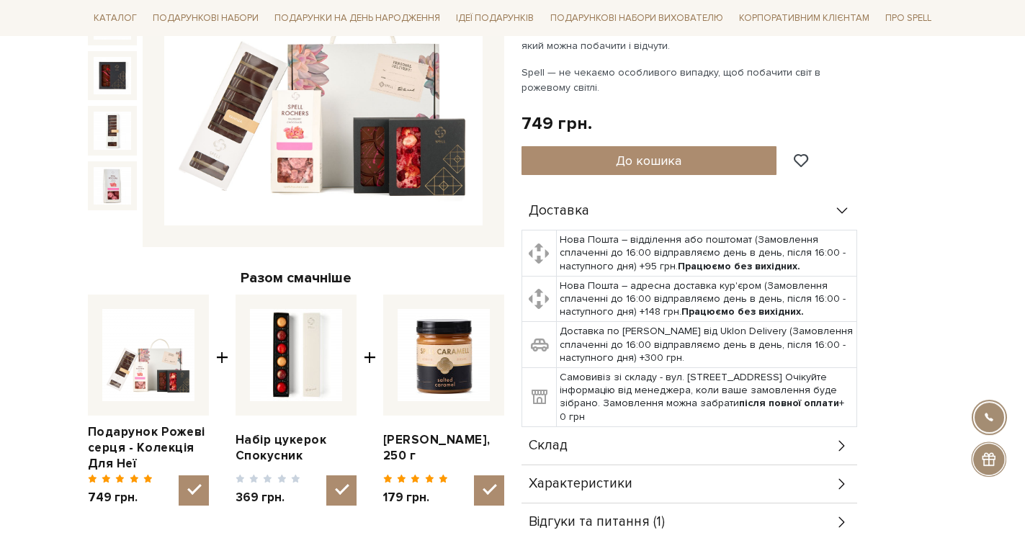
scroll to position [441, 0]
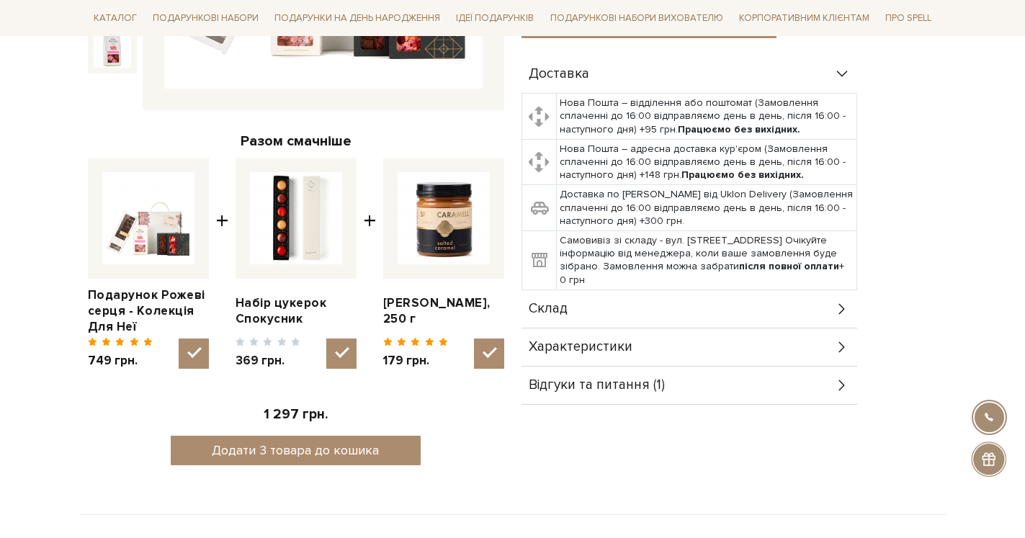
click at [617, 309] on div "Склад" at bounding box center [690, 308] width 336 height 37
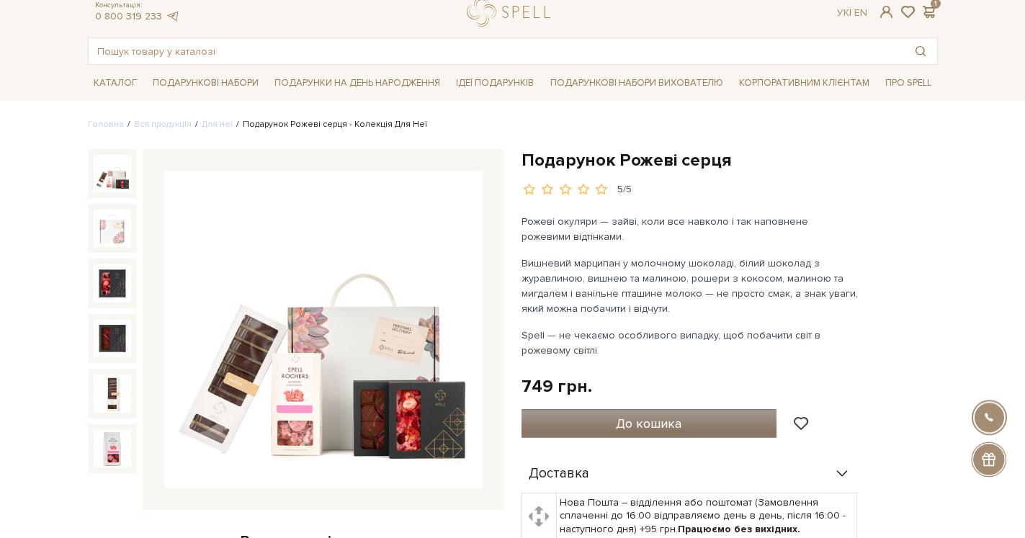
scroll to position [73, 0]
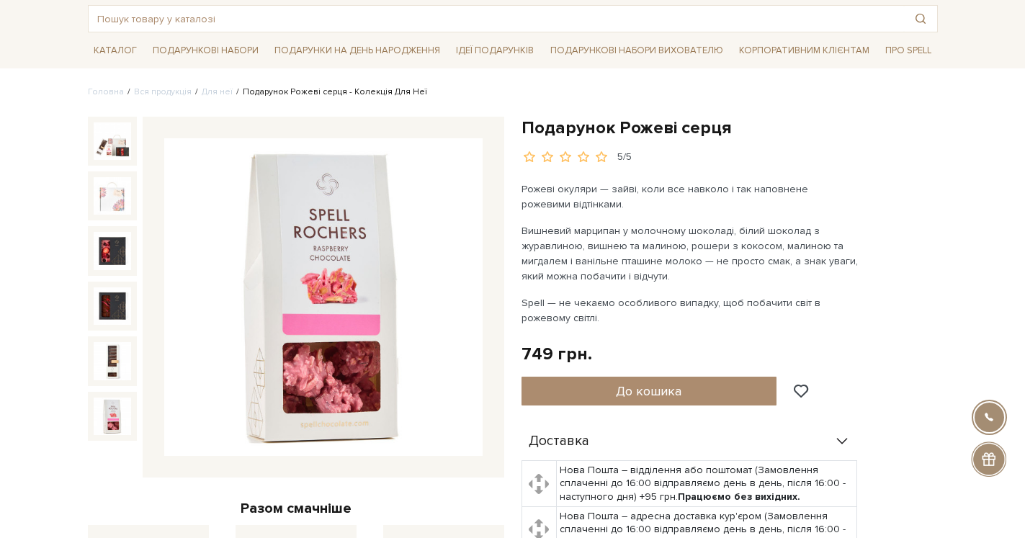
click at [115, 416] on img at bounding box center [112, 416] width 37 height 37
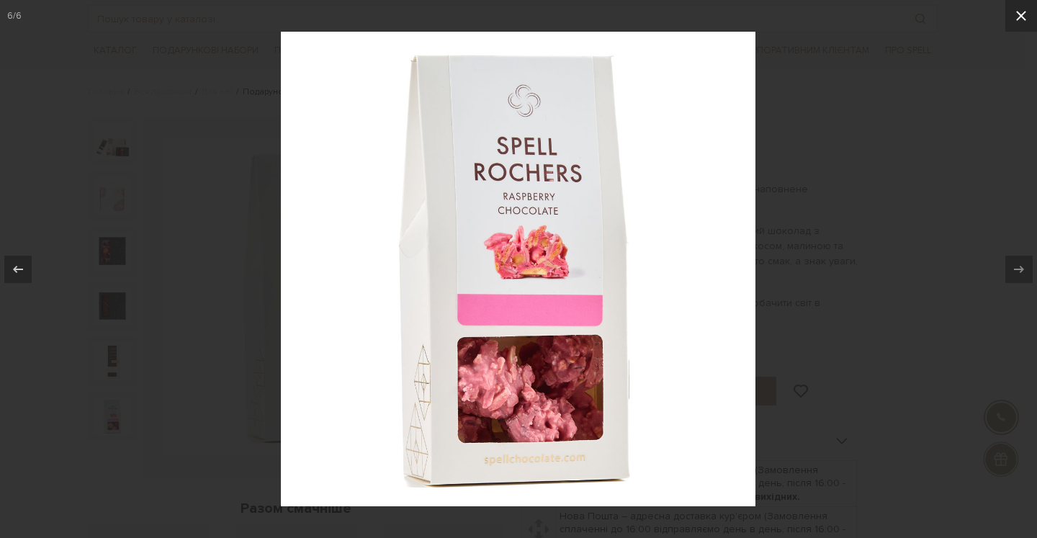
click at [1019, 15] on icon at bounding box center [1021, 15] width 17 height 17
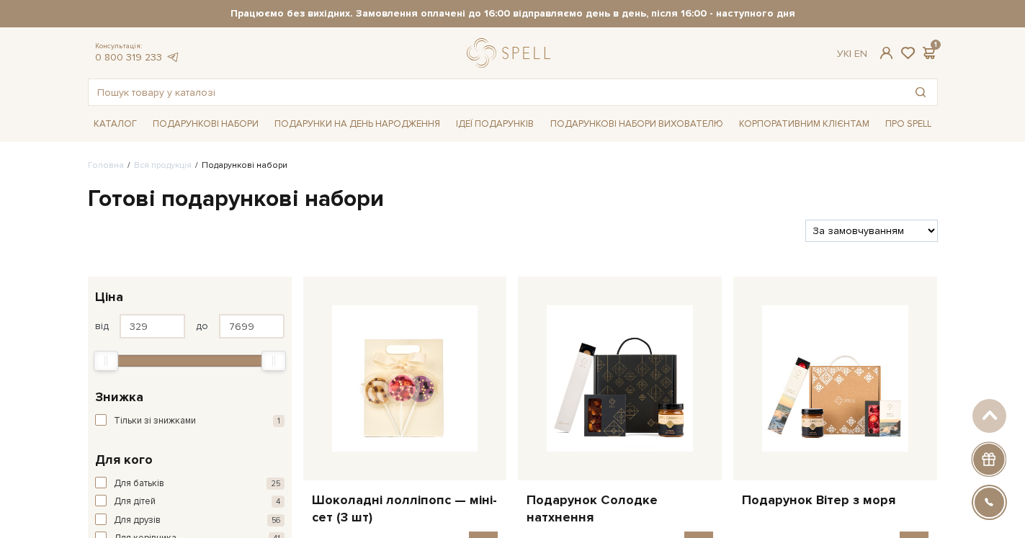
scroll to position [1496, 0]
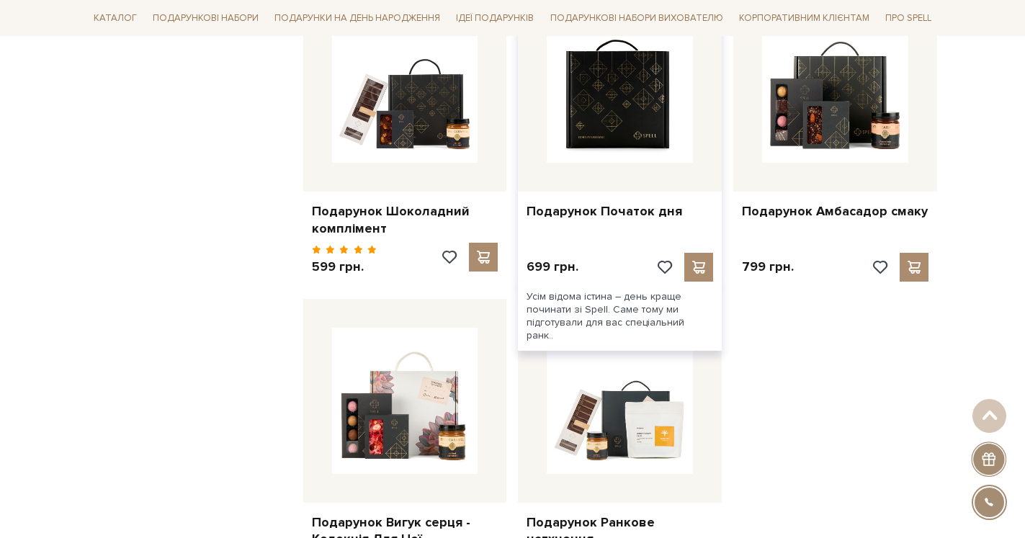
click at [661, 99] on img at bounding box center [620, 90] width 146 height 146
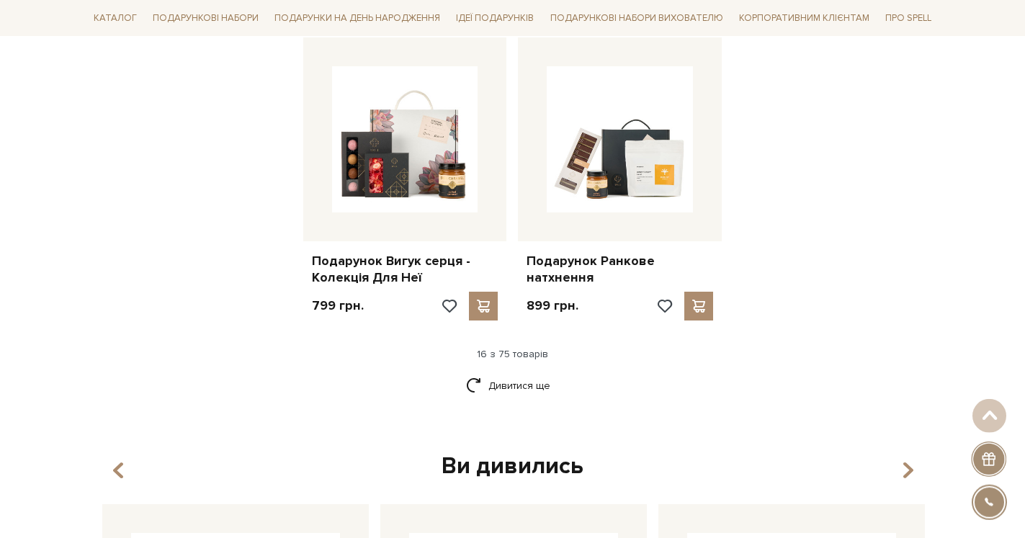
scroll to position [1889, 0]
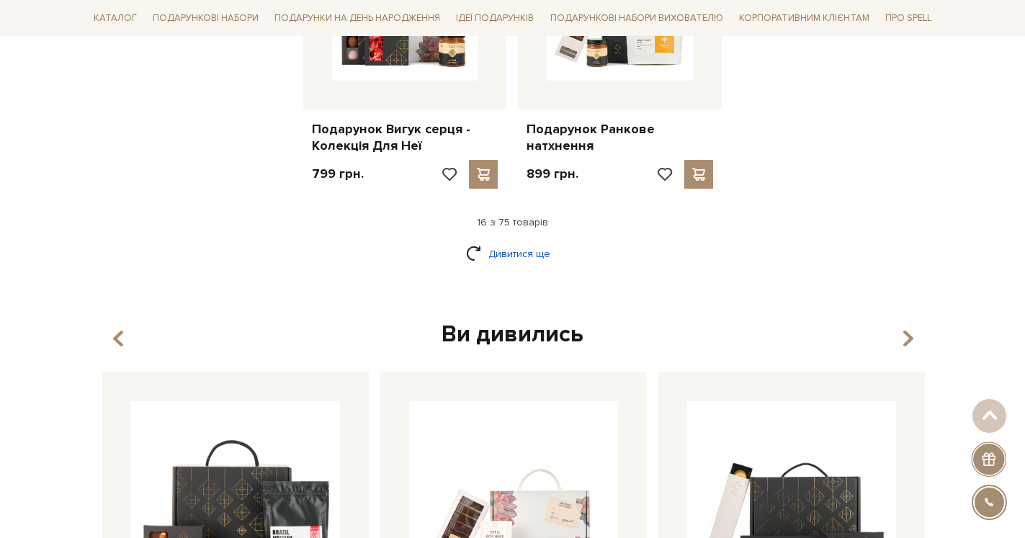
click at [518, 241] on link "Дивитися ще" at bounding box center [513, 253] width 94 height 25
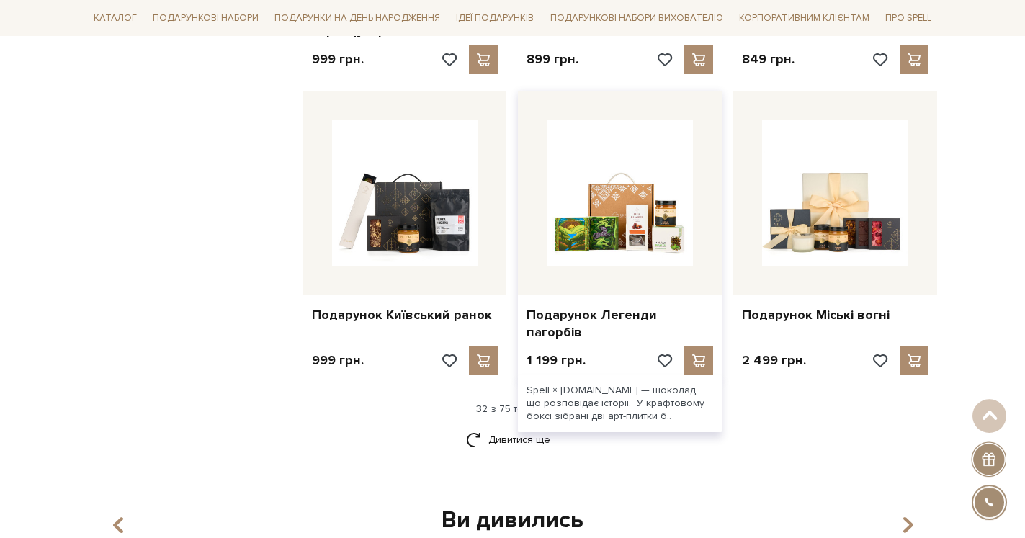
scroll to position [3359, 0]
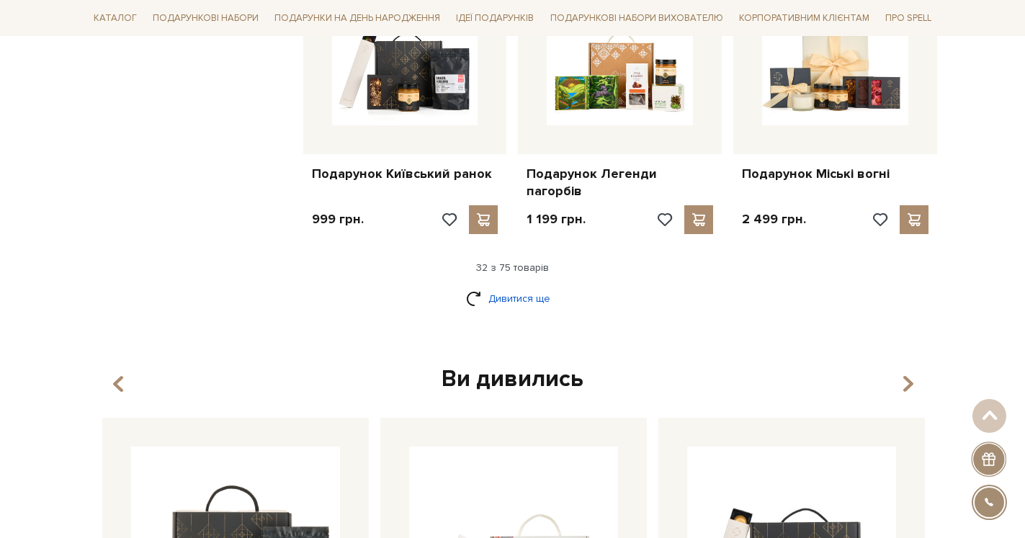
click at [538, 286] on link "Дивитися ще" at bounding box center [513, 298] width 94 height 25
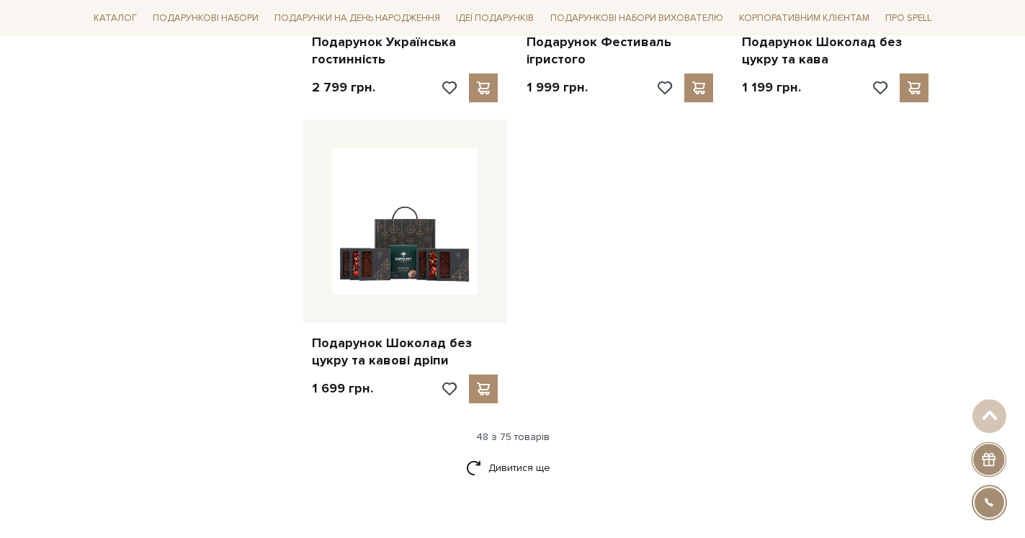
scroll to position [5049, 0]
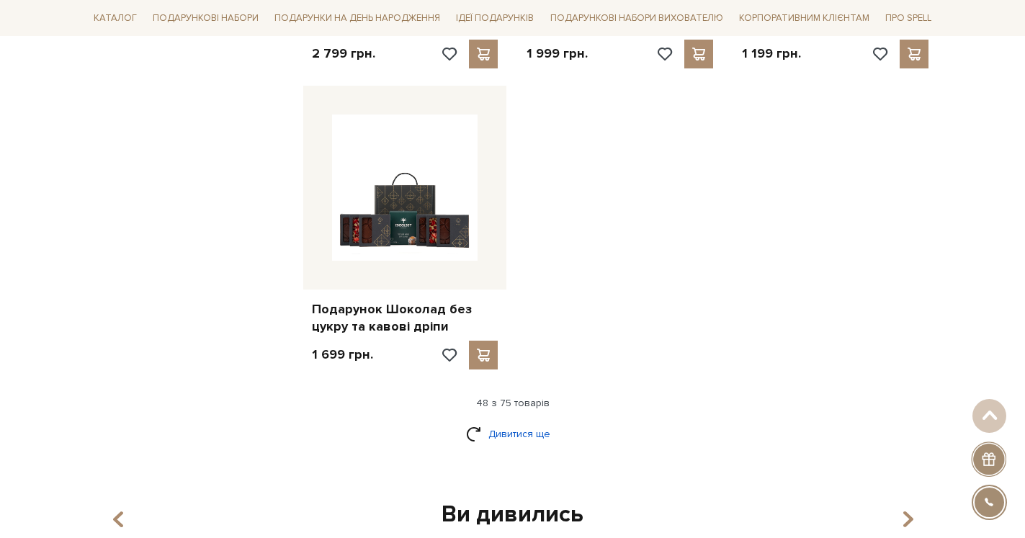
click at [519, 421] on link "Дивитися ще" at bounding box center [513, 433] width 94 height 25
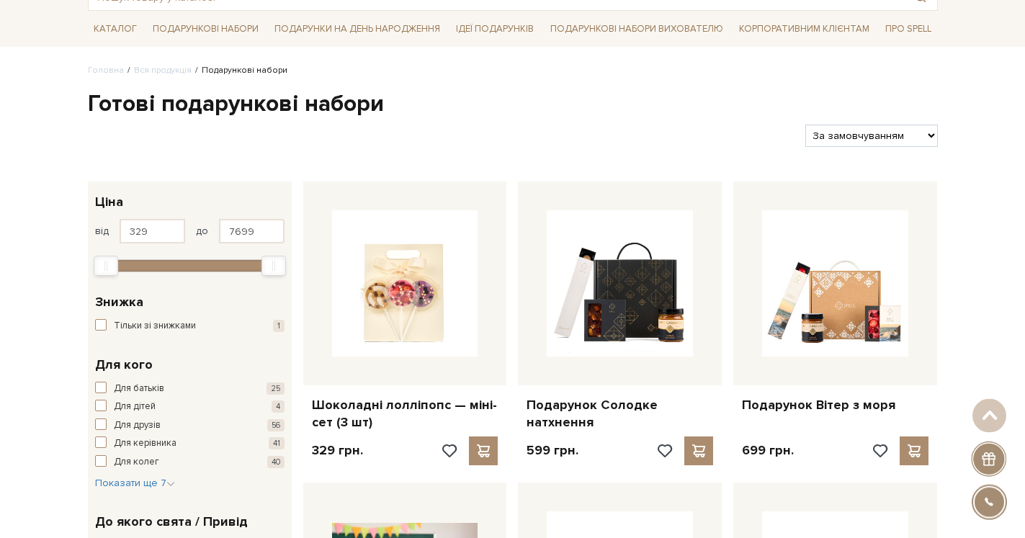
scroll to position [0, 0]
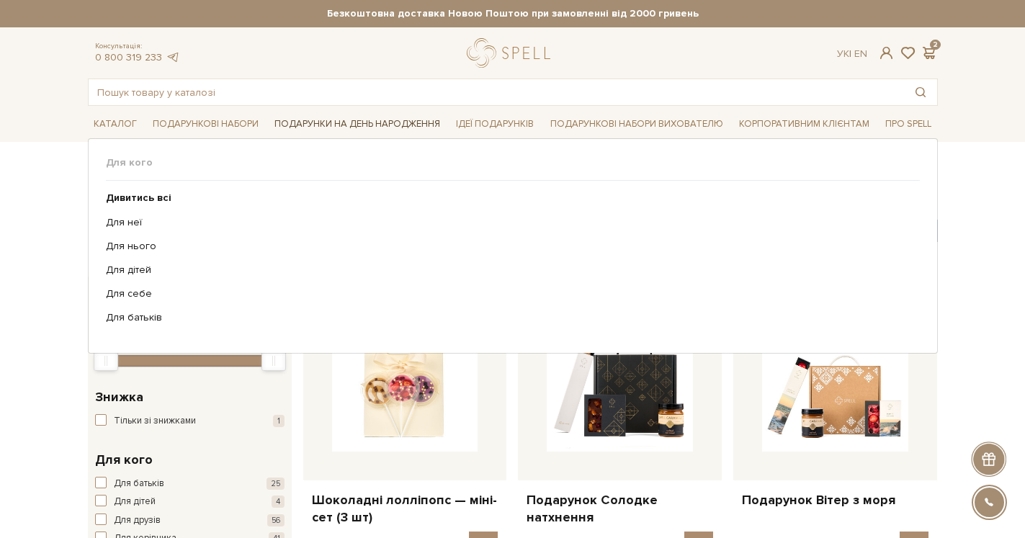
click at [363, 119] on link "Подарунки на День народження" at bounding box center [357, 124] width 177 height 22
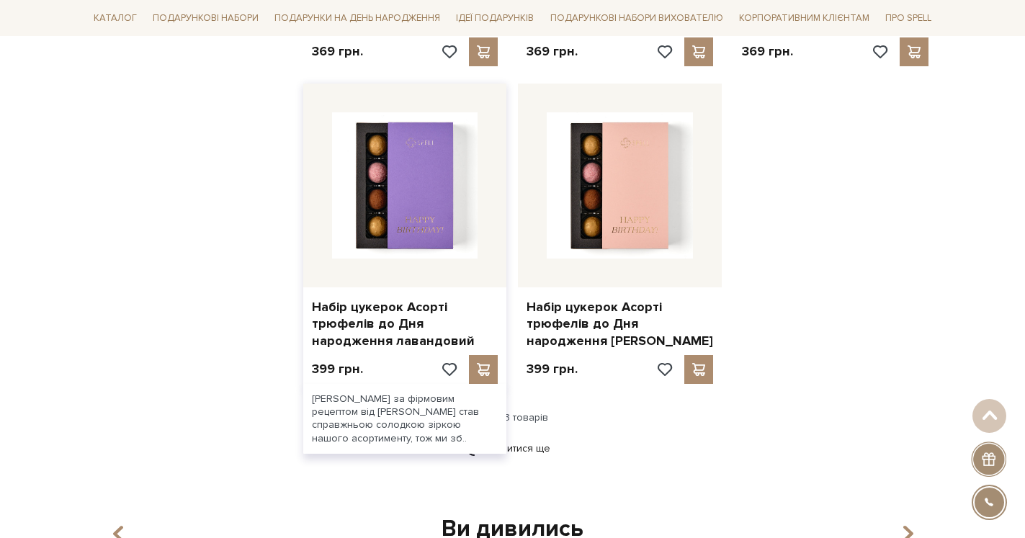
scroll to position [2071, 0]
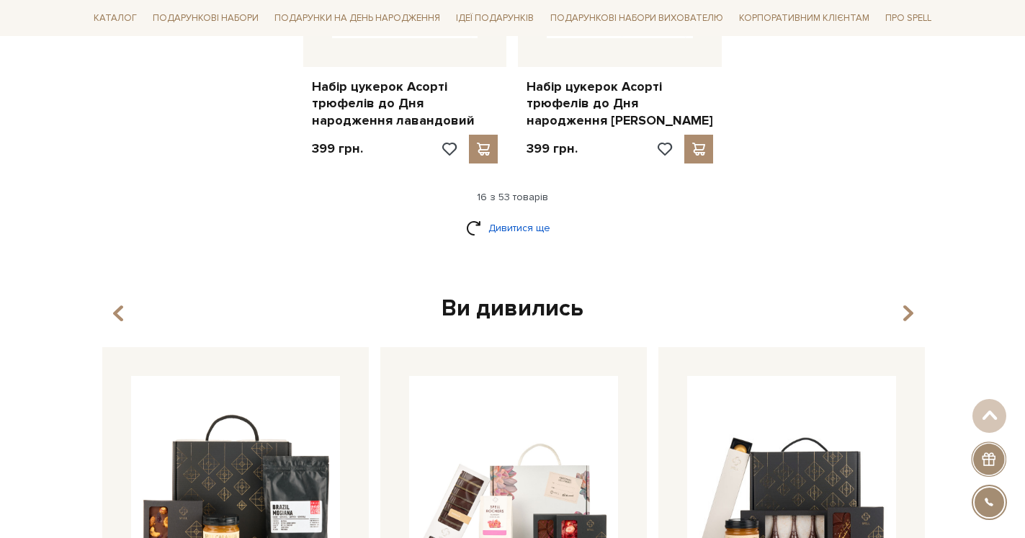
click at [519, 215] on link "Дивитися ще" at bounding box center [513, 227] width 94 height 25
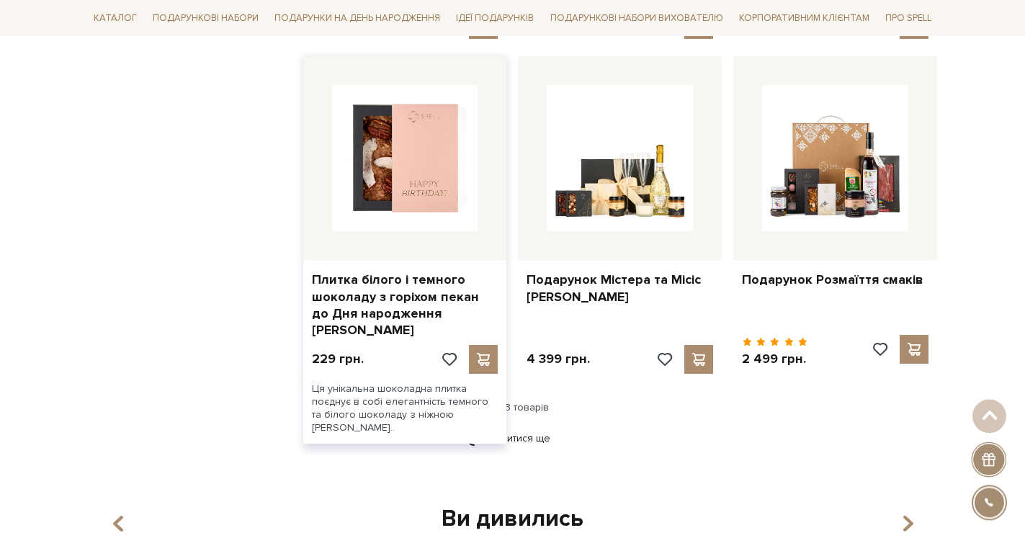
scroll to position [3614, 0]
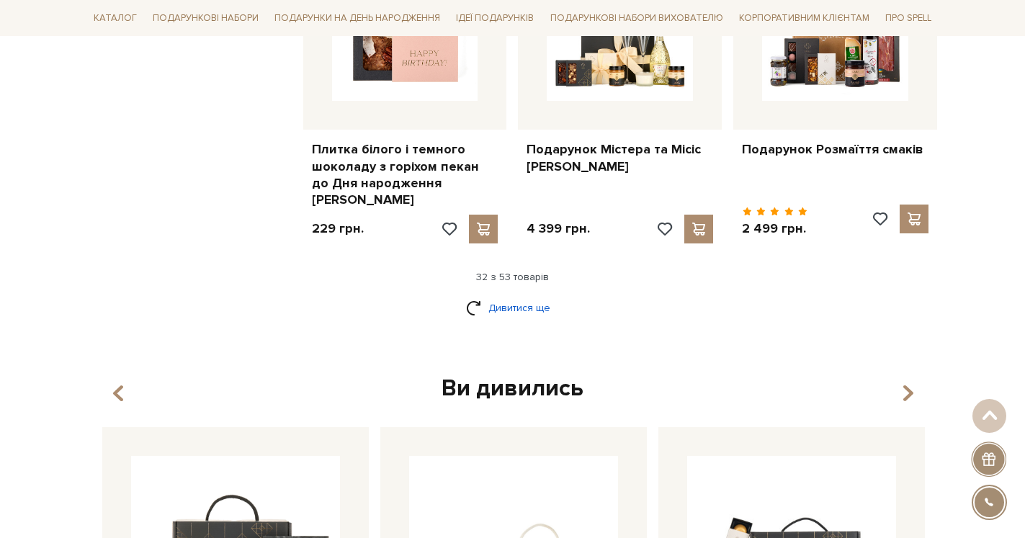
click at [526, 295] on link "Дивитися ще" at bounding box center [513, 307] width 94 height 25
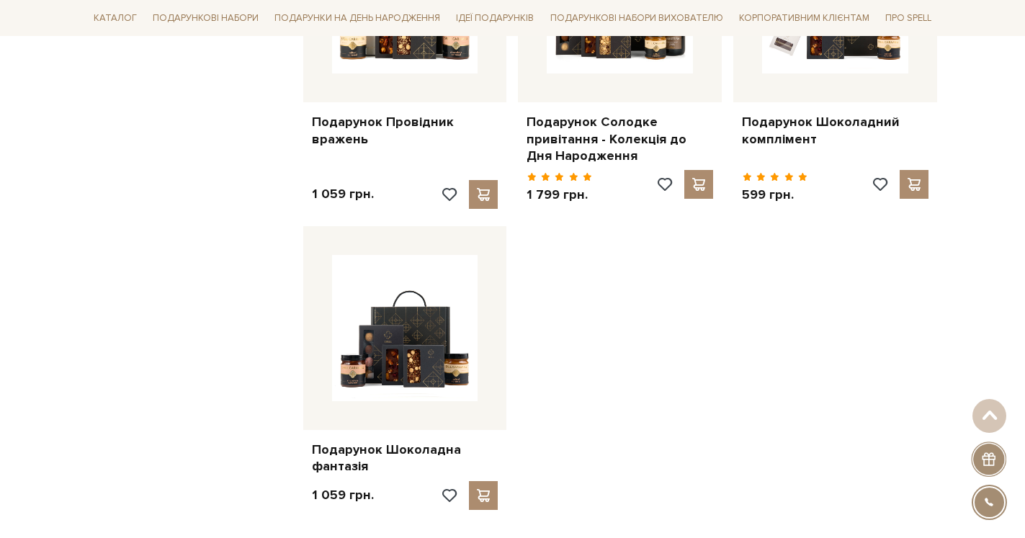
scroll to position [5451, 0]
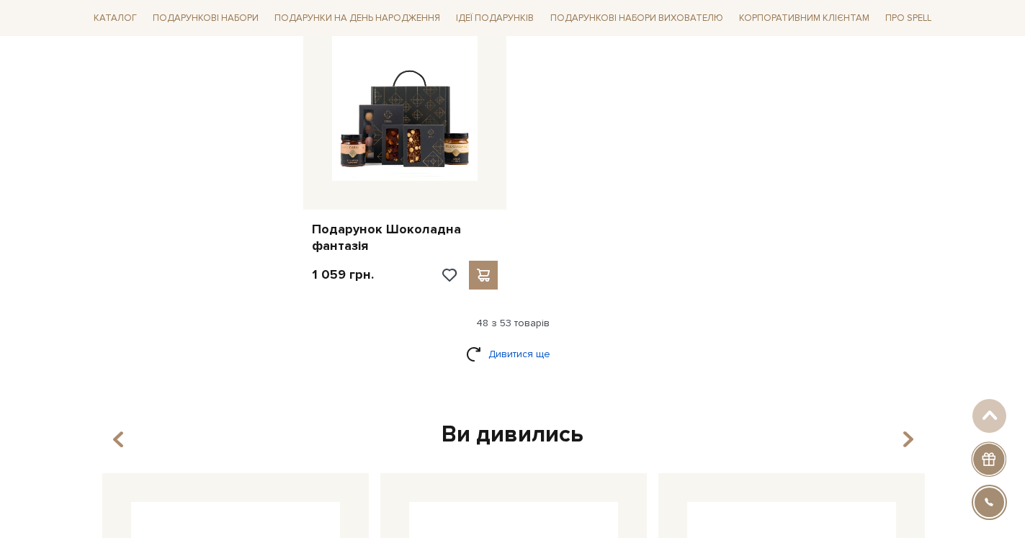
click at [522, 341] on link "Дивитися ще" at bounding box center [513, 353] width 94 height 25
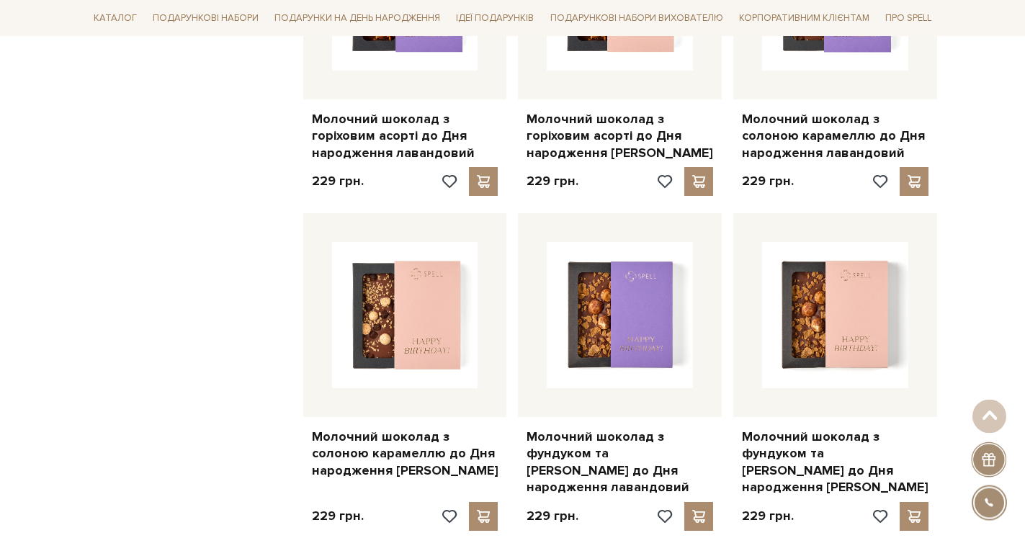
scroll to position [0, 0]
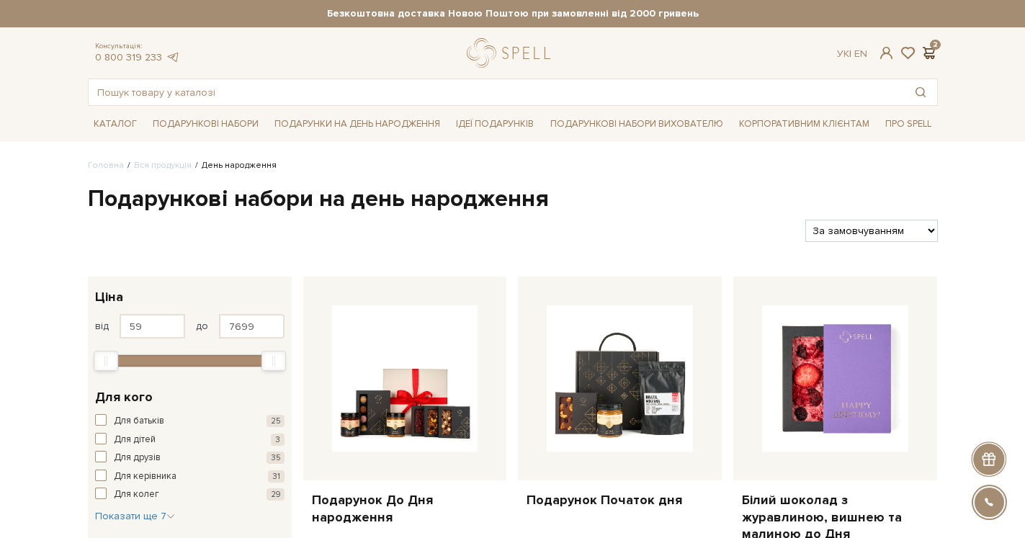
click at [926, 53] on span at bounding box center [929, 52] width 17 height 15
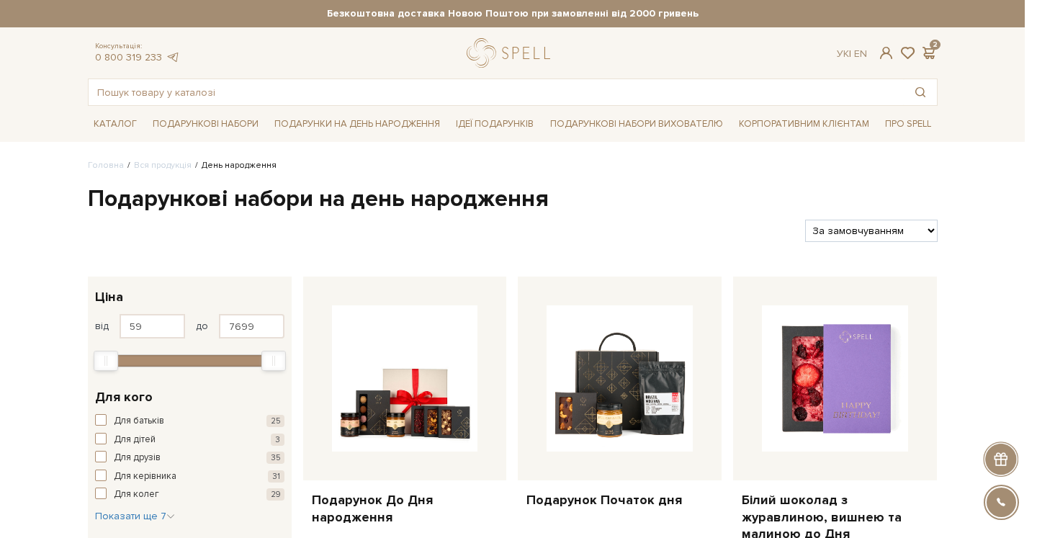
click at [605, 394] on div at bounding box center [518, 269] width 1037 height 538
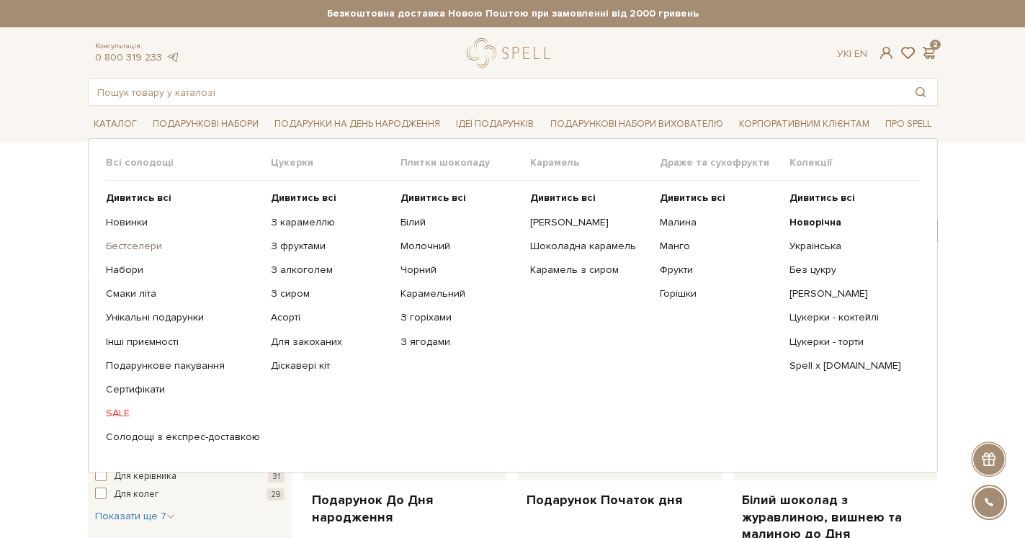
click at [130, 248] on link "Бестселери" at bounding box center [183, 246] width 154 height 13
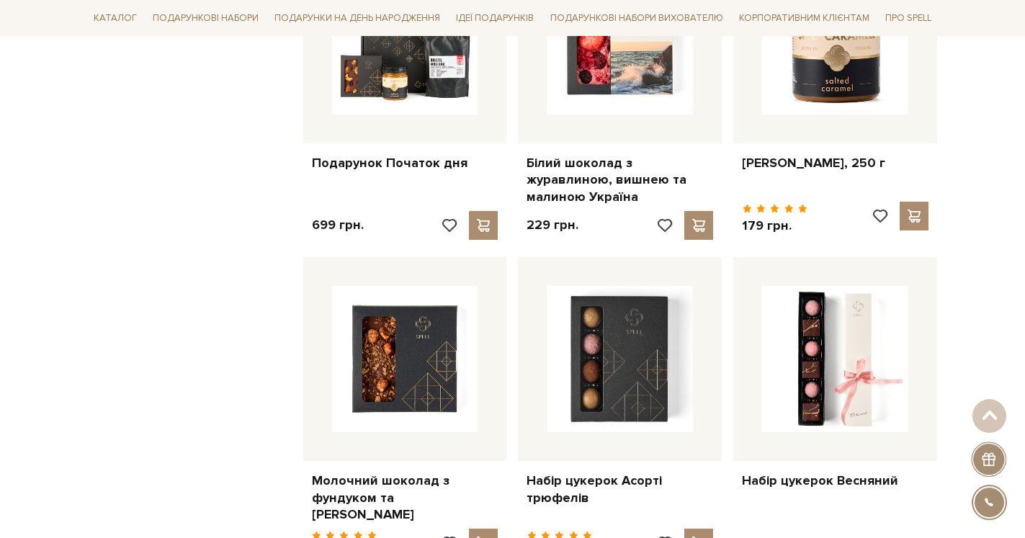
scroll to position [895, 0]
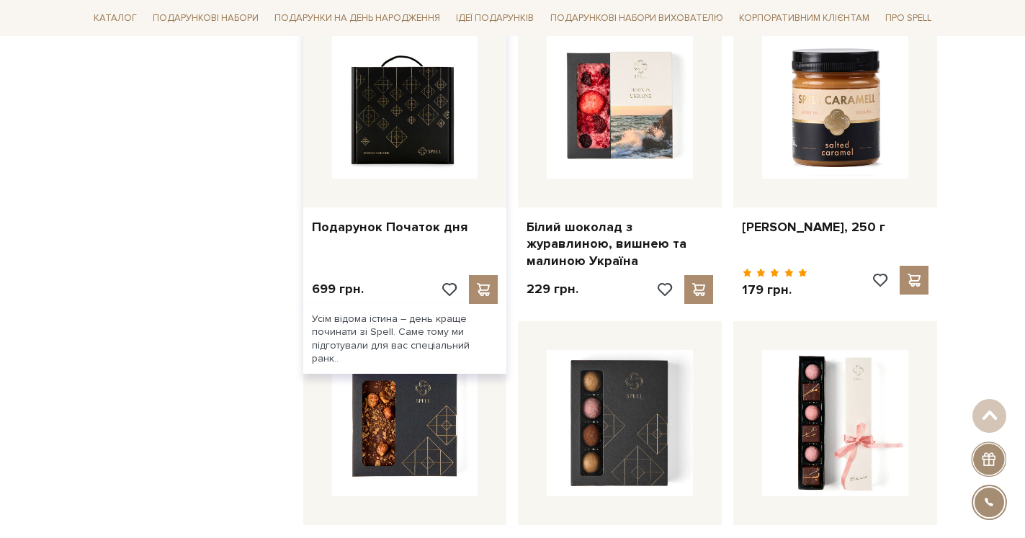
click at [403, 125] on img at bounding box center [405, 105] width 146 height 146
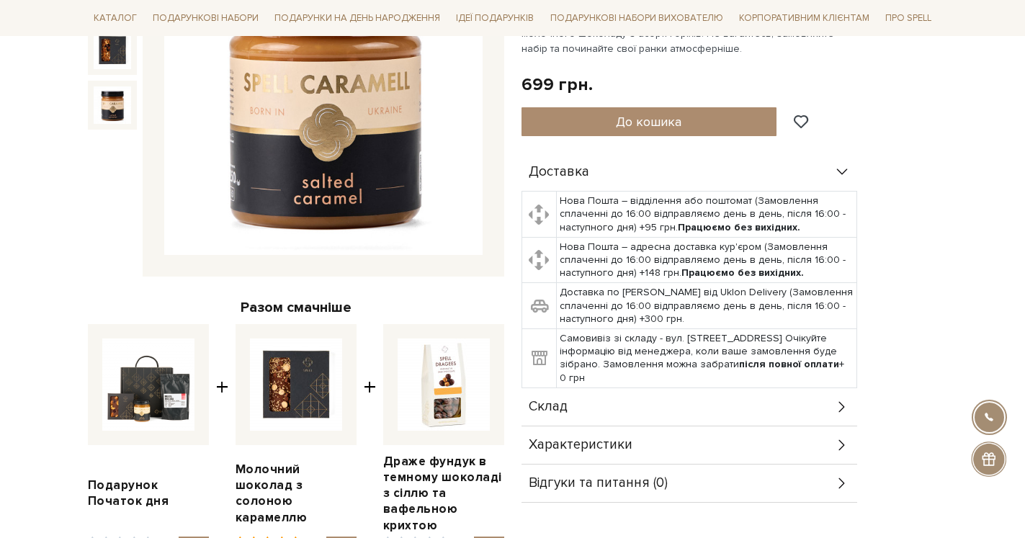
scroll to position [307, 0]
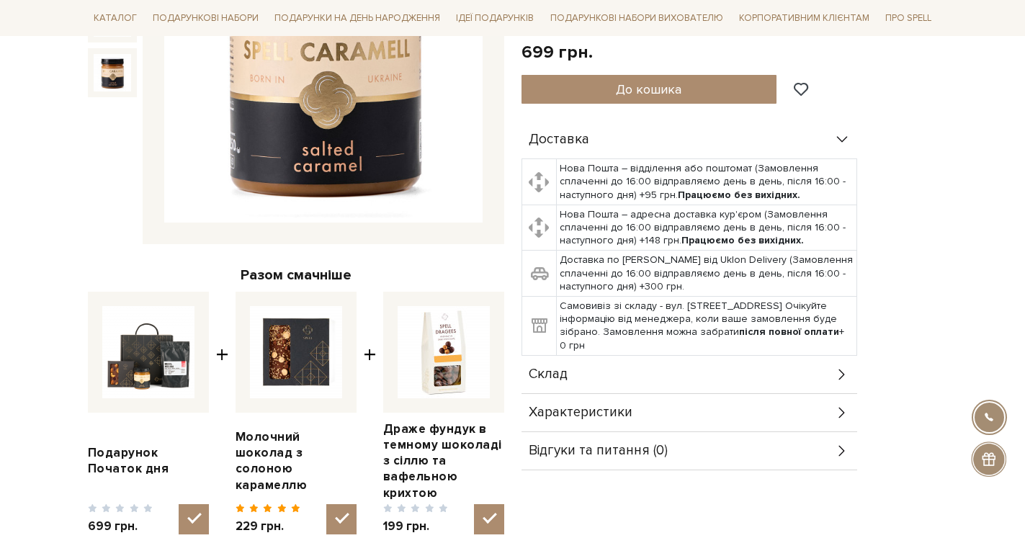
click at [615, 364] on div "Склад" at bounding box center [690, 374] width 336 height 37
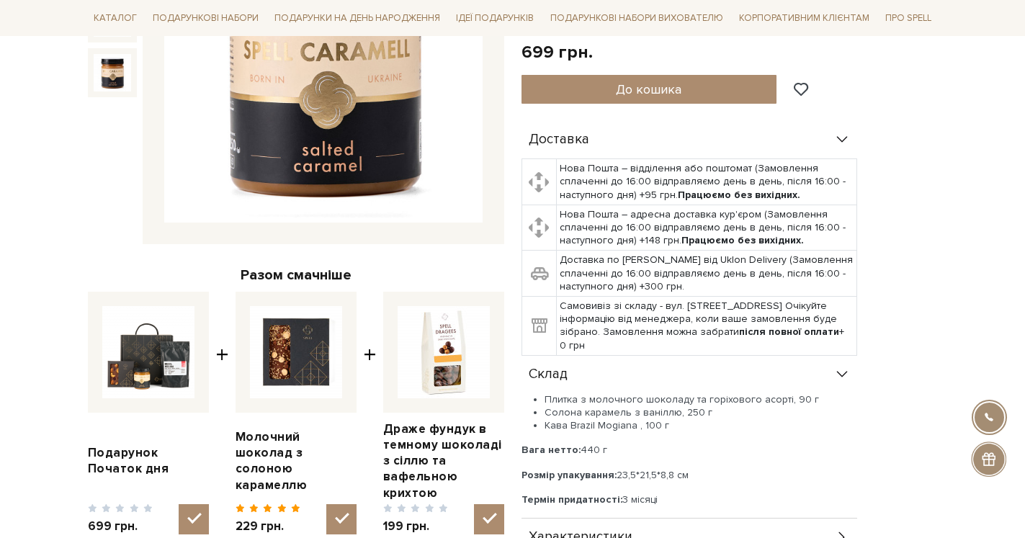
drag, startPoint x: 545, startPoint y: 427, endPoint x: 669, endPoint y: 425, distance: 123.9
click at [669, 425] on li "Кава Brazil Mogiana , 100 г" at bounding box center [701, 425] width 313 height 13
copy li "Кава Brazil Mogiana , 100 г"
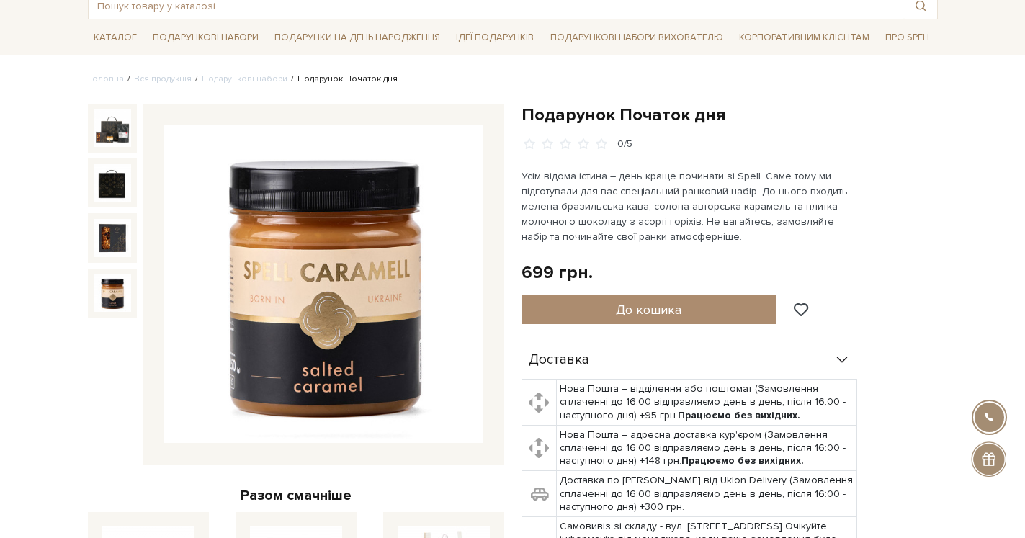
scroll to position [0, 0]
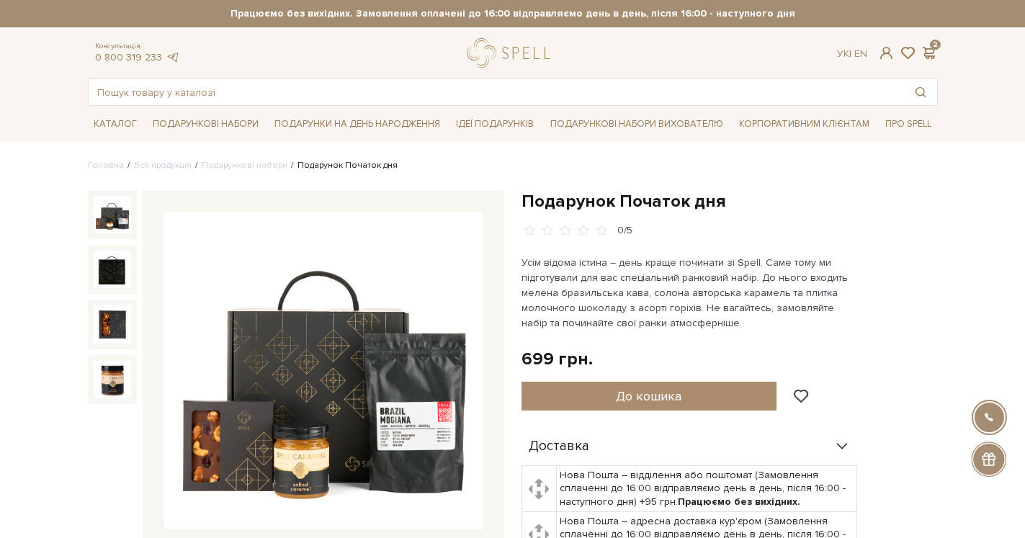
click at [298, 373] on img at bounding box center [323, 371] width 318 height 318
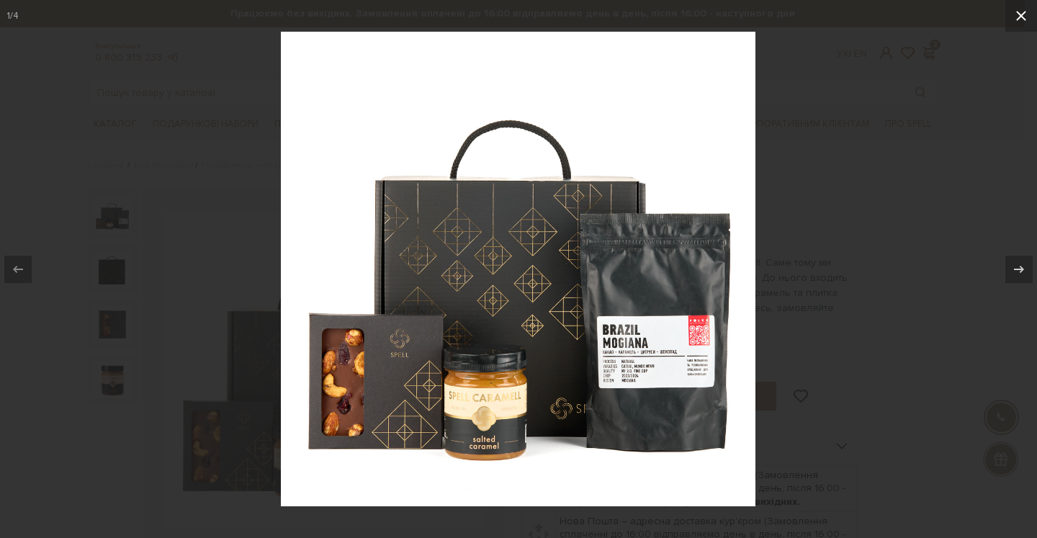
click at [1022, 15] on icon at bounding box center [1022, 16] width 10 height 10
